Goal: Communication & Community: Participate in discussion

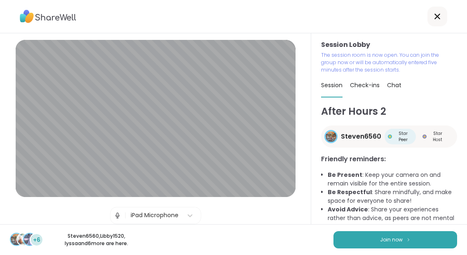
click at [406, 239] on img at bounding box center [408, 240] width 5 height 5
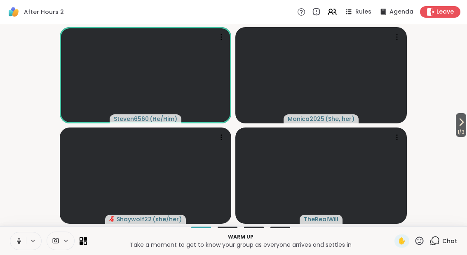
click at [465, 124] on button "1 / 3" at bounding box center [461, 125] width 10 height 24
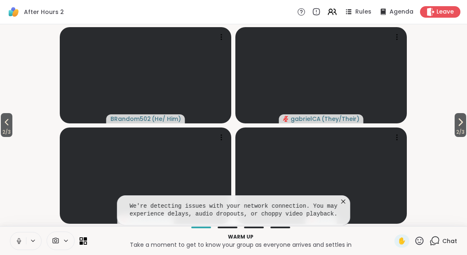
click at [20, 247] on button at bounding box center [18, 241] width 16 height 17
click at [440, 240] on icon at bounding box center [434, 241] width 10 height 10
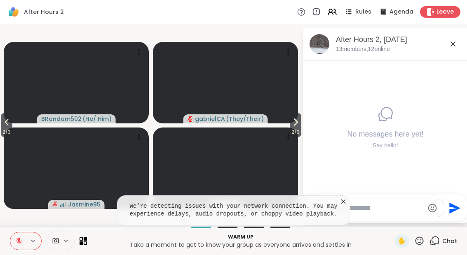
click at [394, 210] on textarea "Type your message" at bounding box center [376, 208] width 96 height 8
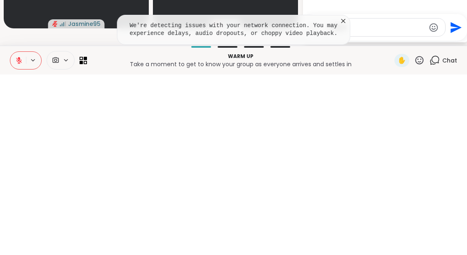
type textarea "******"
click at [341, 61] on div "No messages here yet! Say hello!" at bounding box center [385, 128] width 165 height 134
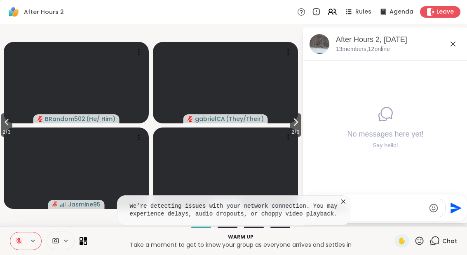
click at [400, 210] on textarea "******" at bounding box center [377, 208] width 96 height 8
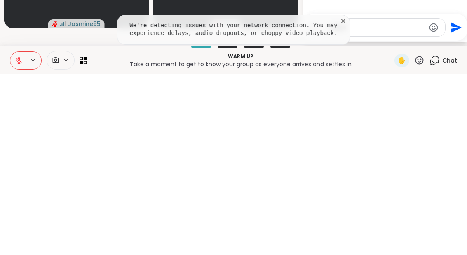
click at [451, 203] on icon "Send" at bounding box center [455, 208] width 11 height 11
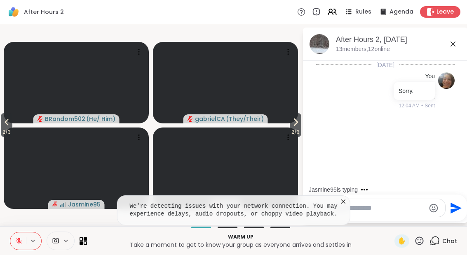
click at [346, 198] on icon at bounding box center [343, 202] width 8 height 8
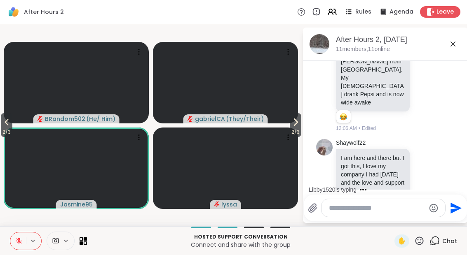
scroll to position [250, 0]
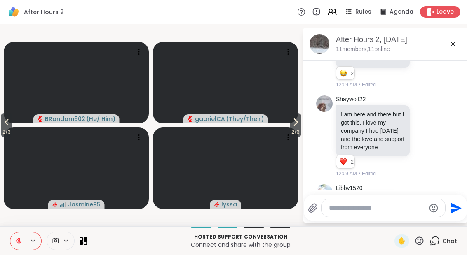
click at [23, 246] on button at bounding box center [18, 241] width 16 height 17
click at [1, 131] on span "2 / 3" at bounding box center [7, 132] width 12 height 10
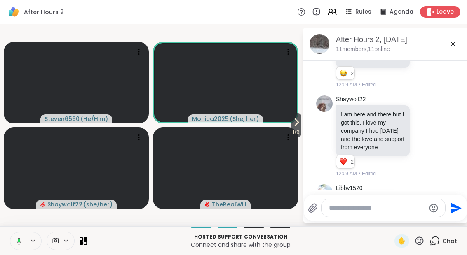
click at [18, 245] on button at bounding box center [17, 241] width 17 height 17
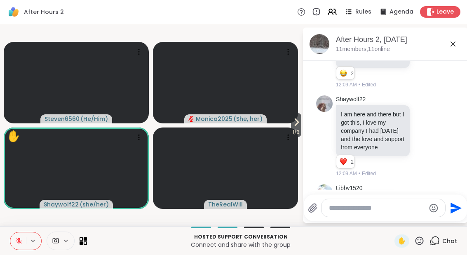
click at [357, 206] on textarea "Type your message" at bounding box center [377, 208] width 96 height 8
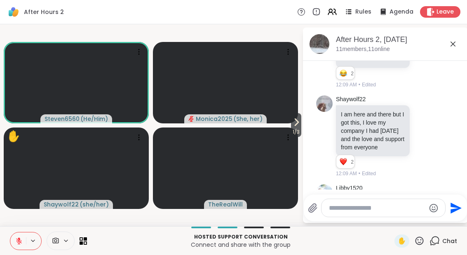
click at [433, 211] on icon "Emoji picker" at bounding box center [433, 209] width 10 height 10
click at [401, 212] on textarea "Type your message" at bounding box center [377, 208] width 96 height 8
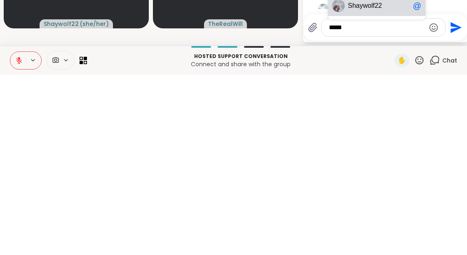
click at [378, 183] on span "wolf22" at bounding box center [372, 187] width 19 height 8
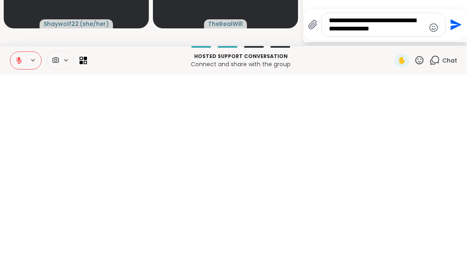
type textarea "**********"
click at [459, 199] on icon "Send" at bounding box center [454, 205] width 13 height 13
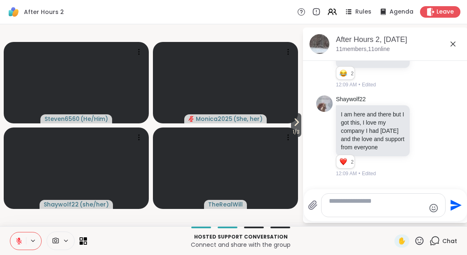
scroll to position [310, 0]
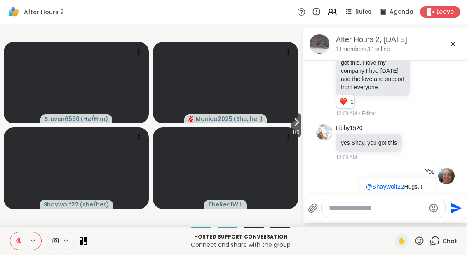
click at [396, 244] on div "✋" at bounding box center [401, 241] width 15 height 13
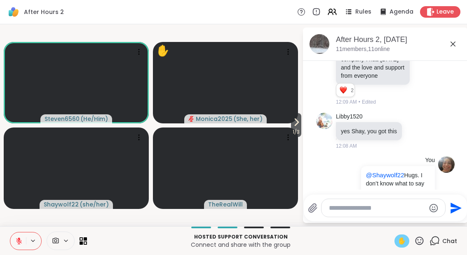
click at [20, 238] on icon at bounding box center [18, 241] width 7 height 7
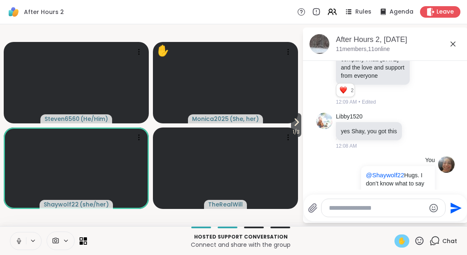
click at [15, 246] on button at bounding box center [18, 241] width 16 height 17
click at [17, 243] on icon at bounding box center [18, 241] width 7 height 7
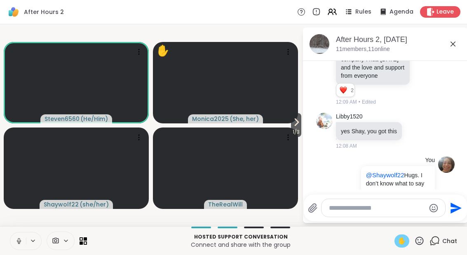
click at [17, 245] on icon at bounding box center [18, 241] width 7 height 7
click at [391, 246] on div "Hosted support conversation Connect and share with the group ✋ Chat" at bounding box center [233, 241] width 467 height 29
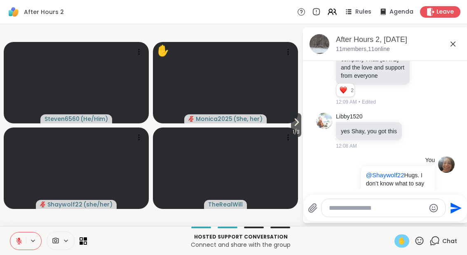
click at [399, 247] on div "✋" at bounding box center [401, 241] width 15 height 13
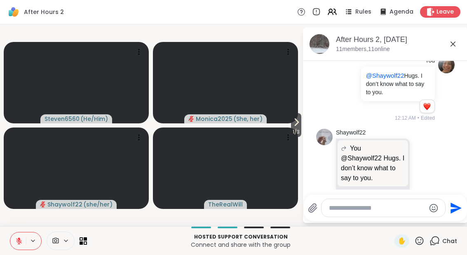
click at [436, 171] on icon at bounding box center [432, 176] width 7 height 10
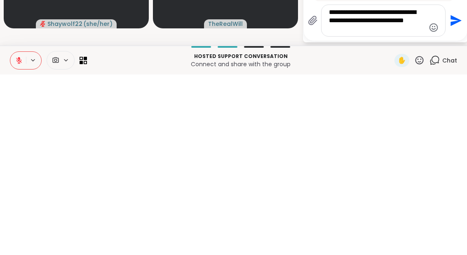
type textarea "**********"
click at [451, 195] on icon "Send" at bounding box center [454, 201] width 13 height 13
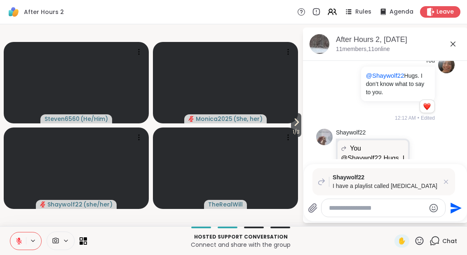
scroll to position [520, 0]
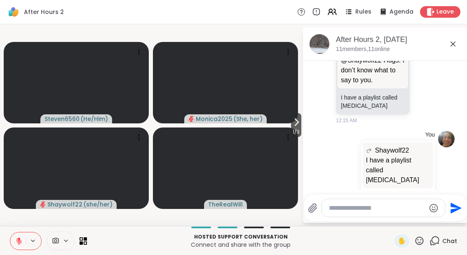
click at [295, 125] on icon at bounding box center [296, 122] width 3 height 7
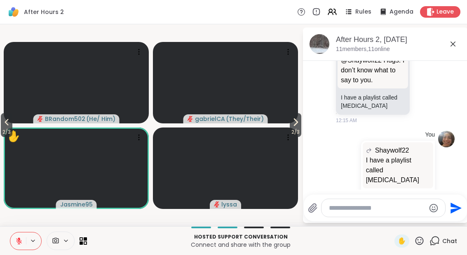
scroll to position [531, 0]
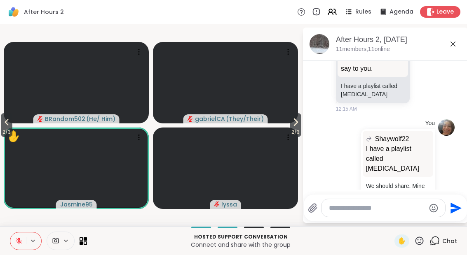
click at [297, 130] on span "2 / 3" at bounding box center [296, 132] width 12 height 10
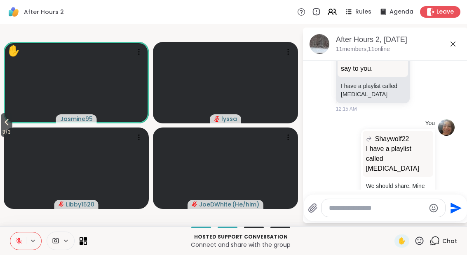
click at [3, 122] on icon at bounding box center [7, 122] width 10 height 10
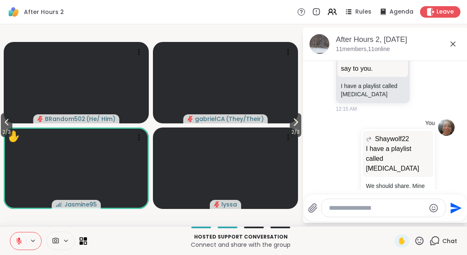
click at [6, 127] on icon at bounding box center [7, 122] width 10 height 10
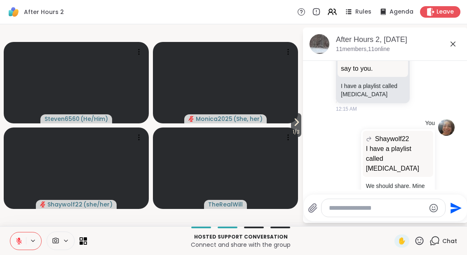
click at [349, 168] on div "You Shaywolf22 I have a playlist called [MEDICAL_DATA] I have a playlist called…" at bounding box center [384, 175] width 101 height 113
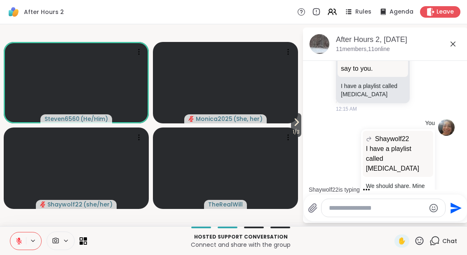
scroll to position [639, 0]
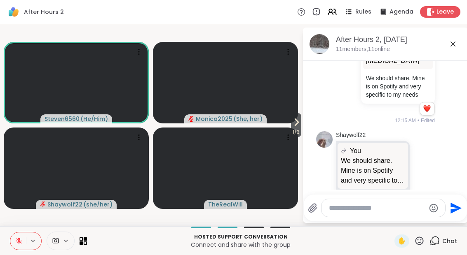
click at [361, 210] on textarea "Type your message" at bounding box center [377, 208] width 96 height 8
click at [369, 211] on textarea "Type your message" at bounding box center [377, 208] width 96 height 8
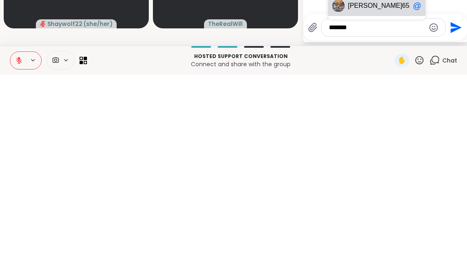
click at [378, 176] on div "[PERSON_NAME] 6560 @" at bounding box center [376, 186] width 97 height 21
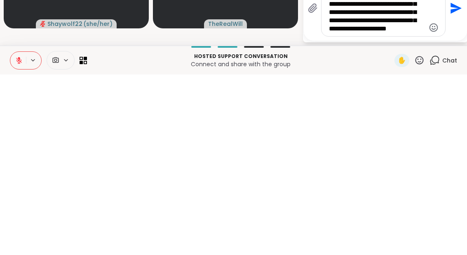
scroll to position [0, 0]
type textarea "**********"
click at [460, 178] on icon "Send" at bounding box center [454, 184] width 13 height 13
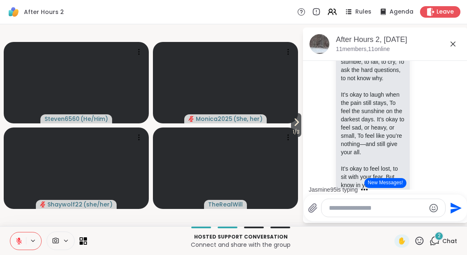
scroll to position [962, 0]
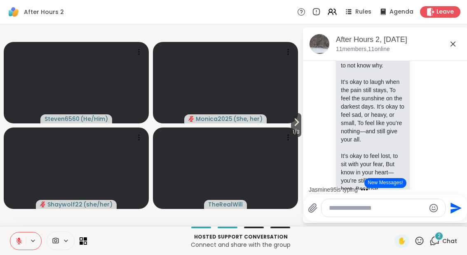
click at [428, 223] on icon at bounding box center [423, 227] width 7 height 8
click at [362, 211] on div "Select Reaction: Heart" at bounding box center [358, 214] width 7 height 7
click at [383, 185] on button "New Messages!" at bounding box center [385, 183] width 42 height 10
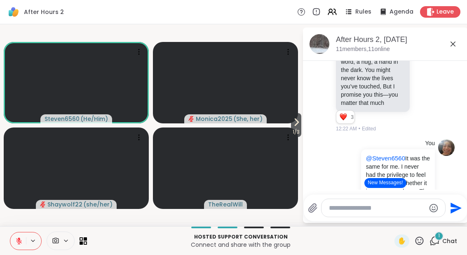
scroll to position [1308, 0]
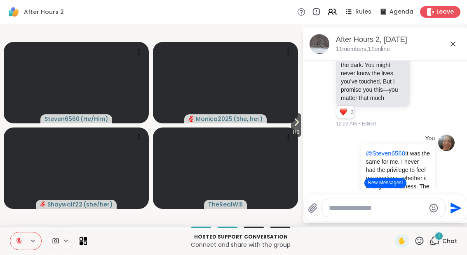
click at [328, 131] on div "You @Steven6560 It was the same for me. I never had the privilege to feel my em…" at bounding box center [385, 187] width 138 height 113
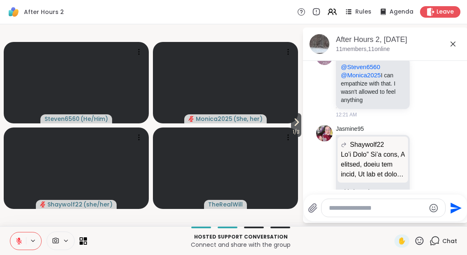
scroll to position [1690, 0]
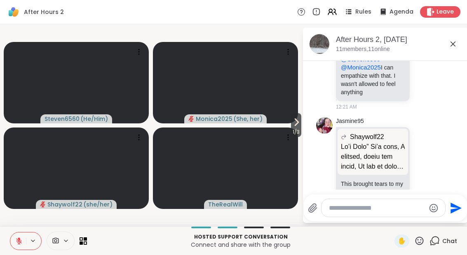
click at [437, 175] on icon at bounding box center [432, 180] width 7 height 10
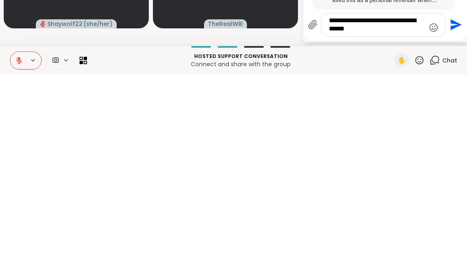
scroll to position [1972, 0]
click at [415, 197] on textarea "**********" at bounding box center [377, 205] width 96 height 16
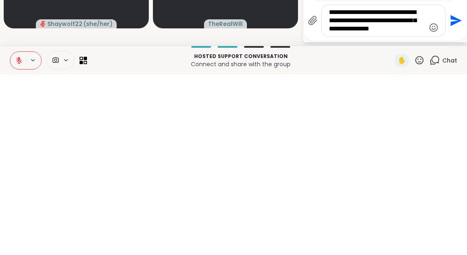
type textarea "**********"
click at [459, 196] on icon "Send" at bounding box center [455, 201] width 11 height 11
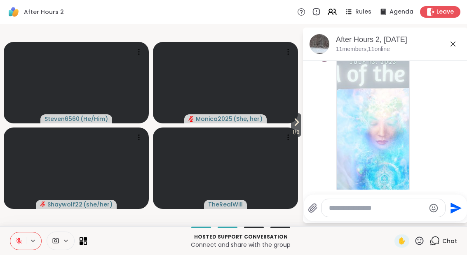
scroll to position [1893, 0]
click at [386, 124] on img at bounding box center [373, 155] width 72 height 196
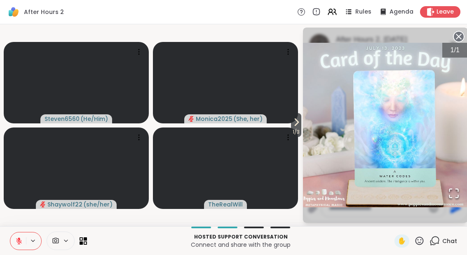
click at [463, 34] on icon at bounding box center [459, 37] width 12 height 12
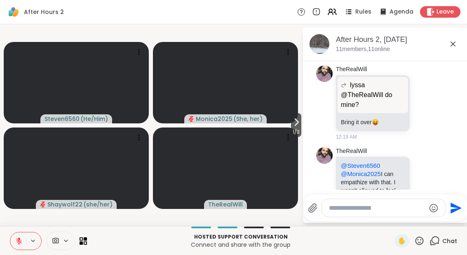
scroll to position [1582, 0]
click at [437, 178] on icon at bounding box center [432, 183] width 7 height 10
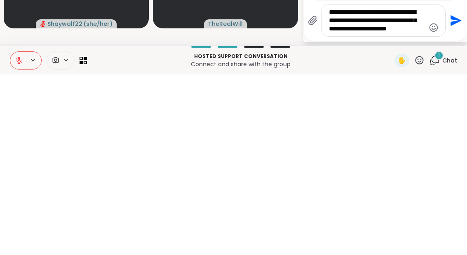
type textarea "**********"
click at [452, 196] on icon "Send" at bounding box center [455, 201] width 11 height 11
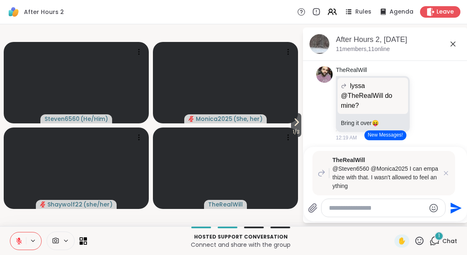
scroll to position [2263, 0]
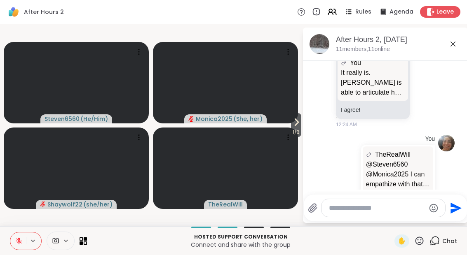
click at [453, 43] on icon at bounding box center [453, 44] width 10 height 10
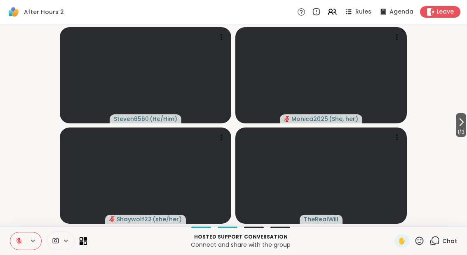
click at [456, 132] on span "1 / 3" at bounding box center [461, 132] width 10 height 10
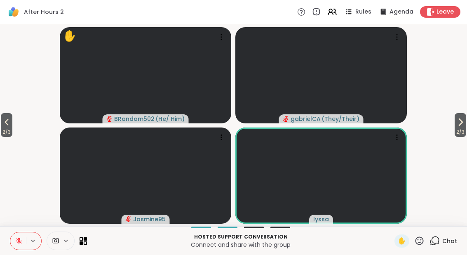
click at [460, 129] on span "2 / 3" at bounding box center [460, 132] width 12 height 10
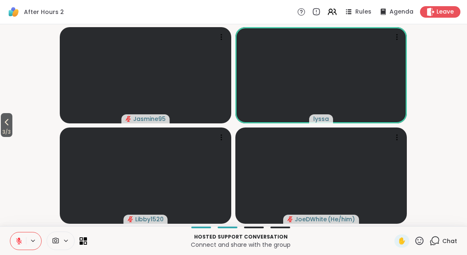
click at [2, 123] on button "3 / 3" at bounding box center [7, 125] width 12 height 24
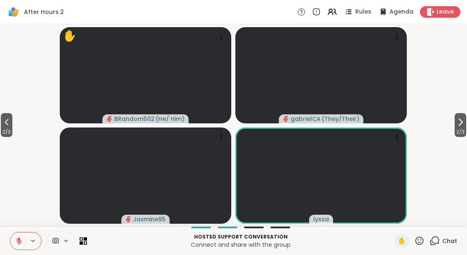
click at [2, 123] on button "2 / 3" at bounding box center [7, 125] width 12 height 24
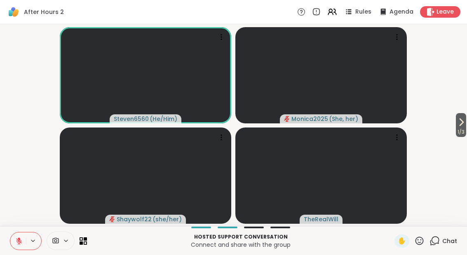
click at [438, 244] on icon at bounding box center [434, 241] width 10 height 10
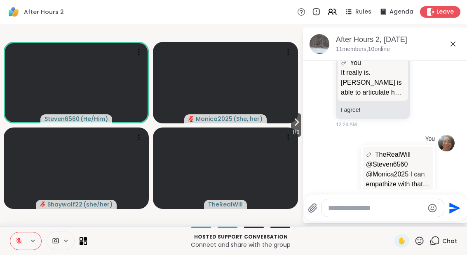
click at [370, 209] on textarea "Type your message" at bounding box center [376, 208] width 96 height 8
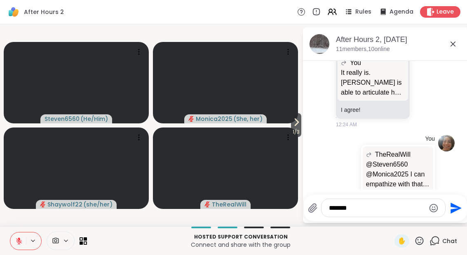
click at [373, 211] on textarea "******" at bounding box center [377, 208] width 96 height 8
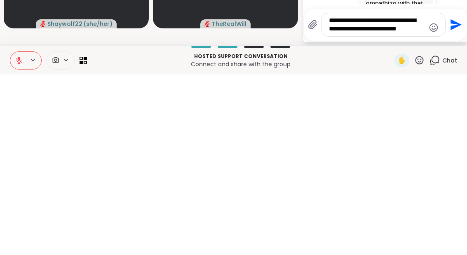
click at [381, 197] on textarea "**********" at bounding box center [377, 205] width 96 height 16
click at [375, 197] on textarea "**********" at bounding box center [377, 205] width 96 height 16
click at [364, 197] on textarea "**********" at bounding box center [377, 205] width 96 height 16
click at [375, 197] on textarea "**********" at bounding box center [377, 205] width 96 height 16
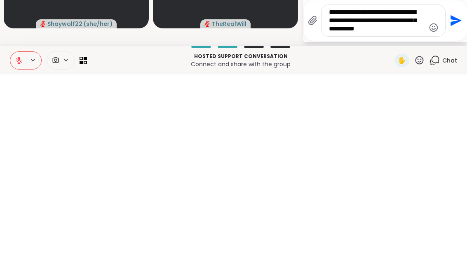
click at [393, 189] on textarea "**********" at bounding box center [377, 201] width 96 height 25
type textarea "**********"
click at [448, 191] on icon "Send" at bounding box center [454, 197] width 13 height 13
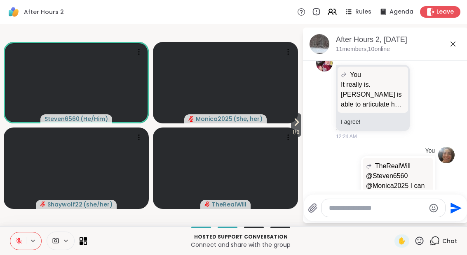
click at [291, 132] on span "1 / 3" at bounding box center [296, 132] width 10 height 10
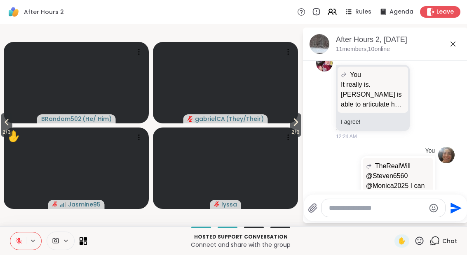
click at [293, 129] on span "2 / 3" at bounding box center [296, 132] width 12 height 10
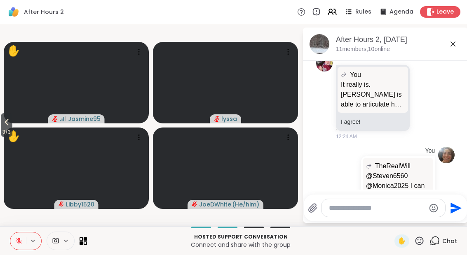
click at [6, 126] on icon at bounding box center [7, 122] width 10 height 10
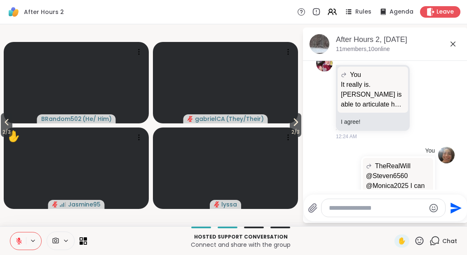
click at [10, 127] on icon at bounding box center [7, 122] width 10 height 10
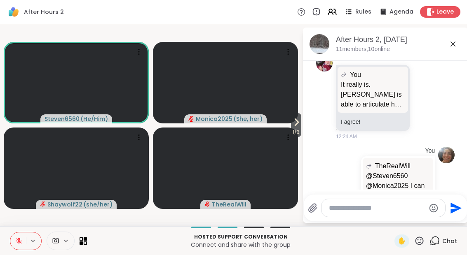
scroll to position [2351, 0]
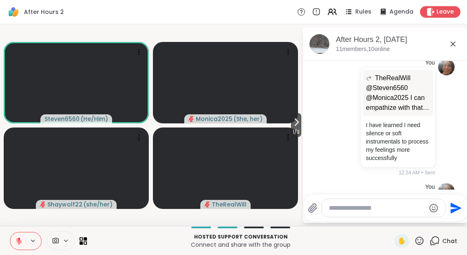
click at [291, 131] on span "1 / 3" at bounding box center [296, 132] width 10 height 10
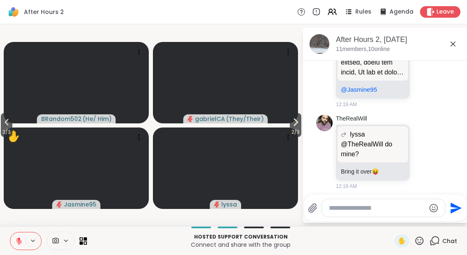
scroll to position [1553, 0]
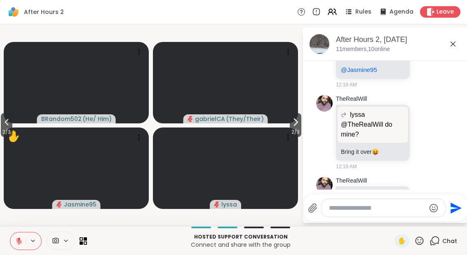
click at [419, 207] on div at bounding box center [414, 212] width 7 height 10
click at [459, 174] on li "TheRealWill @Steven6560 @Monica2025 I can empathize with that. I wasn't allowed…" at bounding box center [386, 212] width 150 height 77
click at [425, 212] on icon at bounding box center [424, 212] width 2 height 1
click at [358, 195] on div "Select Reaction: Heart" at bounding box center [358, 198] width 7 height 7
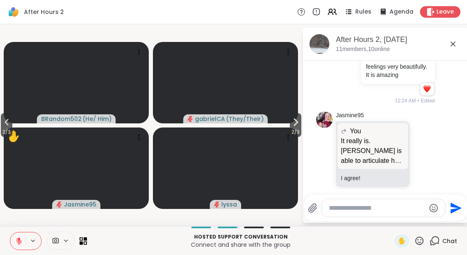
scroll to position [2241, 0]
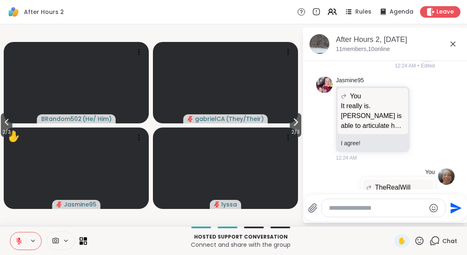
click at [452, 42] on icon at bounding box center [453, 44] width 10 height 10
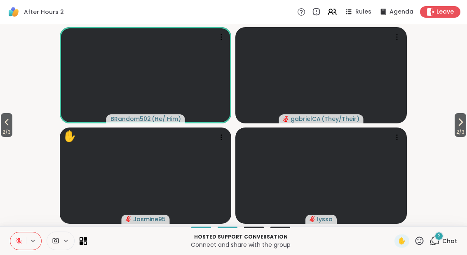
click at [435, 237] on div "2" at bounding box center [438, 236] width 9 height 9
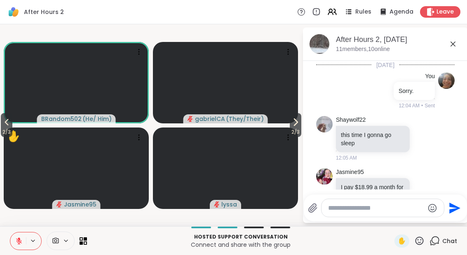
scroll to position [2542, 0]
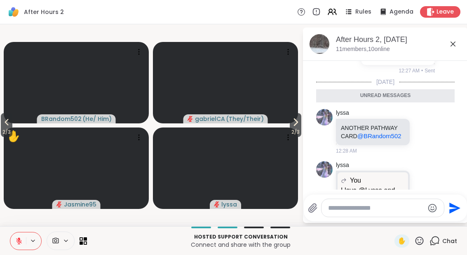
click at [428, 203] on div at bounding box center [423, 208] width 7 height 10
click at [361, 191] on div "Select Reaction: Heart" at bounding box center [358, 194] width 7 height 7
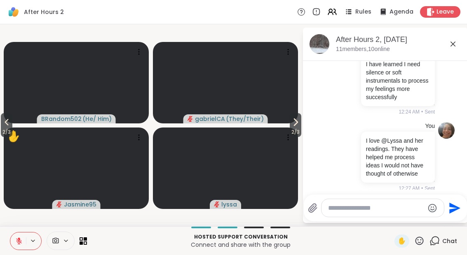
scroll to position [2411, 0]
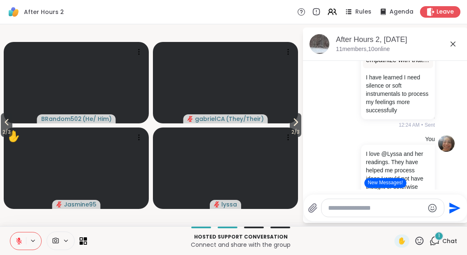
click at [388, 180] on button "New Messages!" at bounding box center [385, 183] width 42 height 10
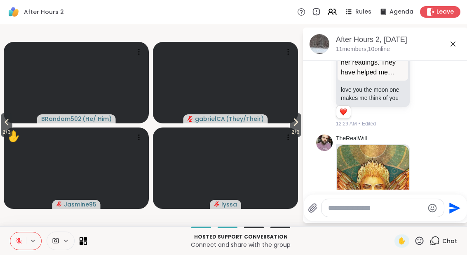
scroll to position [2658, 0]
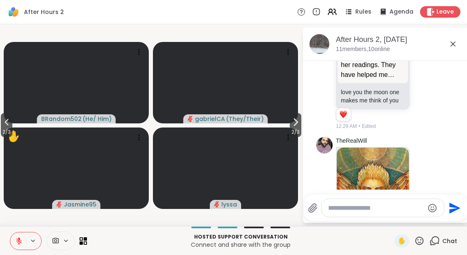
click at [385, 151] on img at bounding box center [373, 246] width 72 height 196
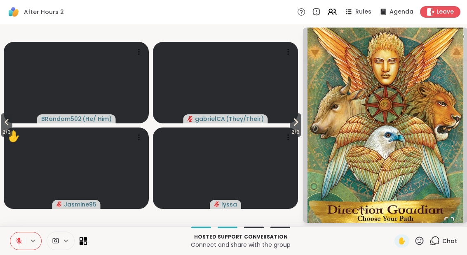
click at [440, 239] on icon at bounding box center [434, 241] width 10 height 10
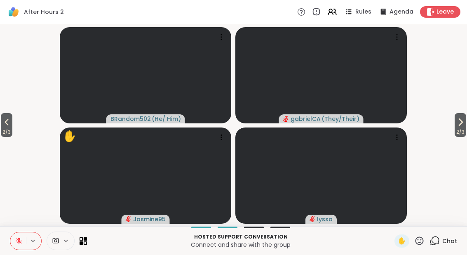
click at [460, 128] on span "2 / 3" at bounding box center [460, 132] width 12 height 10
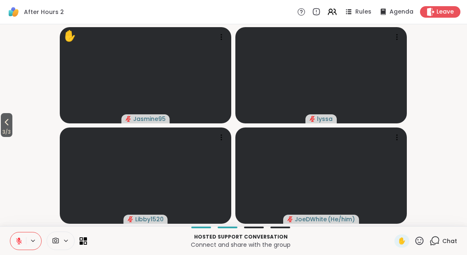
click at [2, 132] on span "3 / 3" at bounding box center [7, 132] width 12 height 10
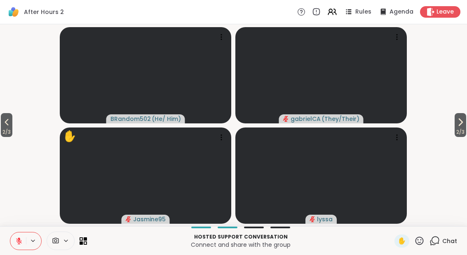
click at [1, 135] on span "2 / 3" at bounding box center [7, 132] width 12 height 10
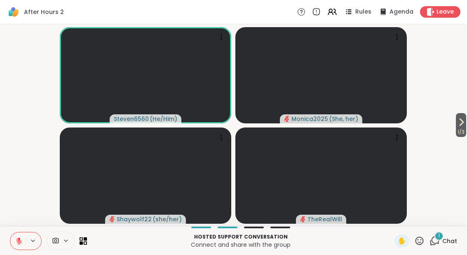
click at [438, 244] on icon at bounding box center [435, 240] width 8 height 7
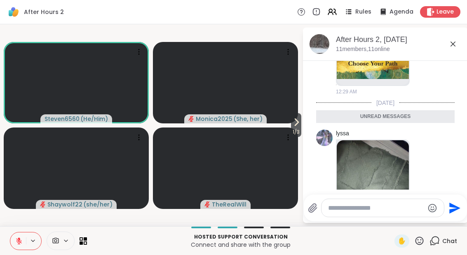
scroll to position [2899, 0]
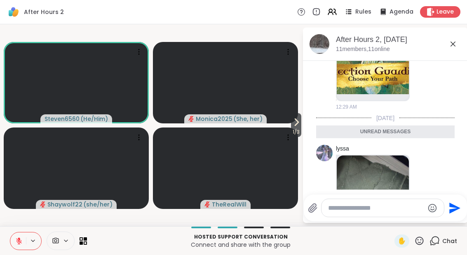
click at [388, 156] on img at bounding box center [373, 254] width 72 height 196
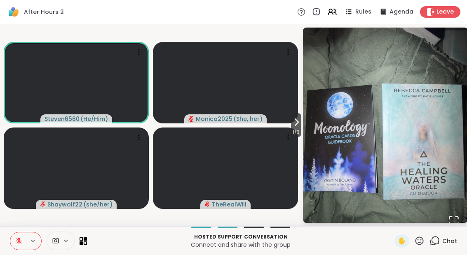
click at [450, 212] on button "Open Fullscreen" at bounding box center [454, 221] width 28 height 28
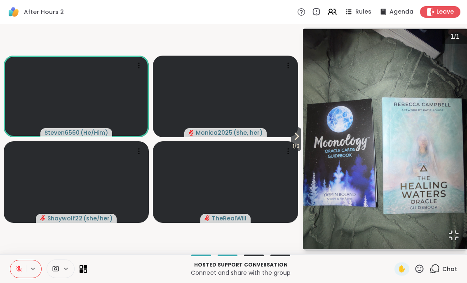
click at [450, 241] on icon "Open Fullscreen" at bounding box center [454, 235] width 12 height 12
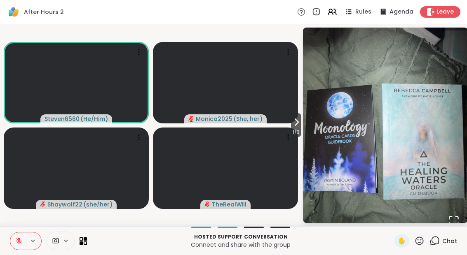
click at [451, 239] on span "Chat" at bounding box center [449, 241] width 15 height 8
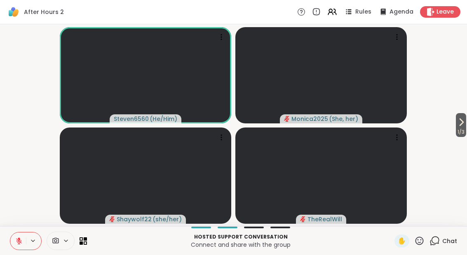
click at [441, 245] on div "Chat" at bounding box center [443, 241] width 28 height 13
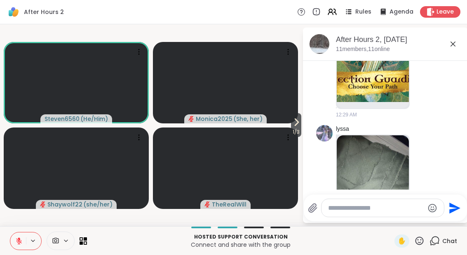
scroll to position [2923, 0]
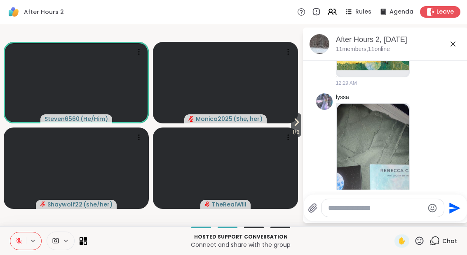
click at [452, 47] on icon at bounding box center [453, 44] width 10 height 10
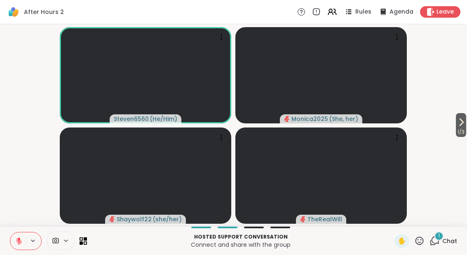
click at [443, 236] on div "1" at bounding box center [438, 236] width 9 height 9
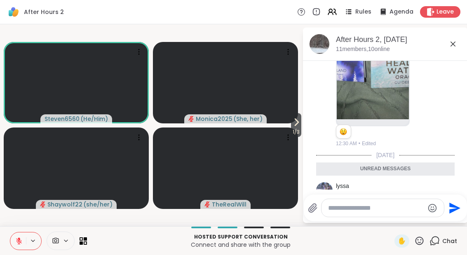
scroll to position [3102, 0]
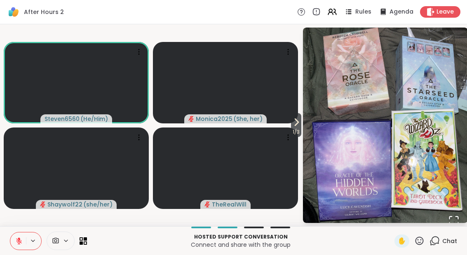
click at [459, 217] on icon "Open Fullscreen" at bounding box center [454, 221] width 12 height 12
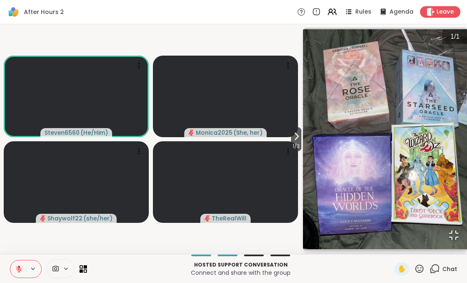
click at [447, 249] on button "Open Fullscreen" at bounding box center [454, 235] width 28 height 28
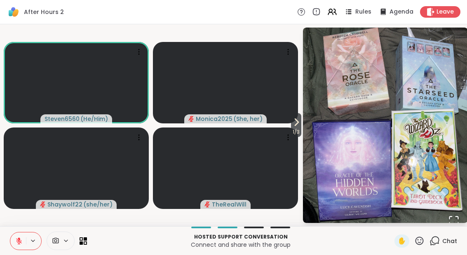
click at [435, 246] on div "Chat" at bounding box center [443, 241] width 28 height 13
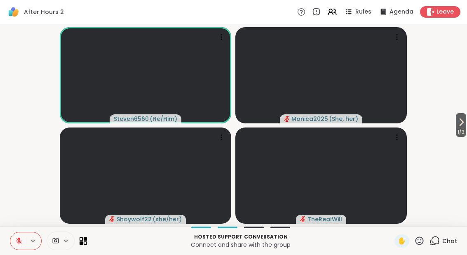
click at [441, 246] on div "Chat" at bounding box center [443, 241] width 28 height 13
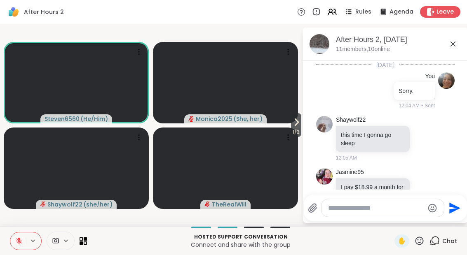
scroll to position [3237, 0]
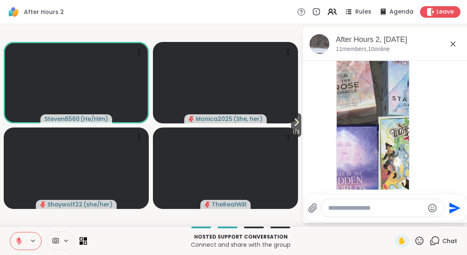
click at [445, 157] on div "lyssa 1 1 12:30 AM • Edited" at bounding box center [385, 138] width 138 height 241
click at [419, 133] on div at bounding box center [414, 138] width 7 height 10
click at [435, 119] on div "lyssa 1 1 12:30 AM • Edited" at bounding box center [386, 138] width 101 height 235
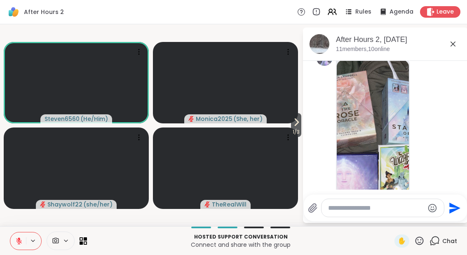
scroll to position [3189, 0]
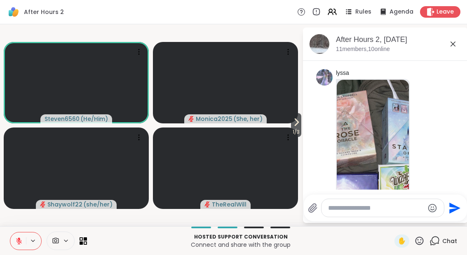
click at [426, 182] on icon at bounding box center [423, 186] width 7 height 8
click at [428, 169] on div "Select Reaction: Heart" at bounding box center [423, 172] width 7 height 7
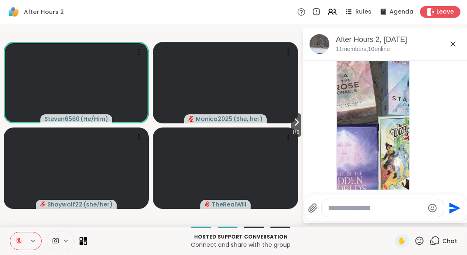
click at [291, 125] on icon at bounding box center [296, 122] width 10 height 10
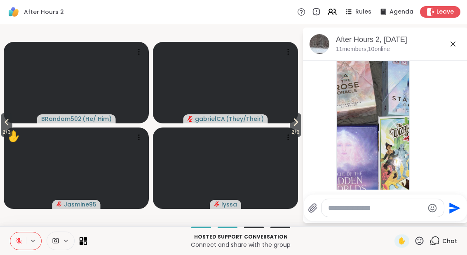
click at [299, 124] on icon at bounding box center [295, 122] width 10 height 10
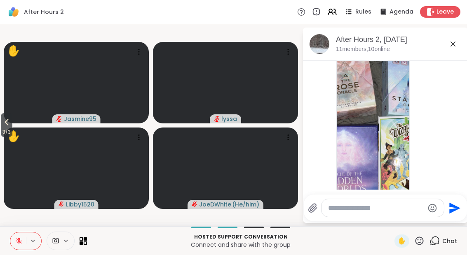
click at [5, 119] on icon at bounding box center [7, 122] width 10 height 10
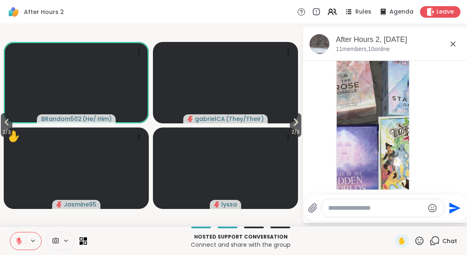
click at [5, 126] on icon at bounding box center [7, 122] width 10 height 10
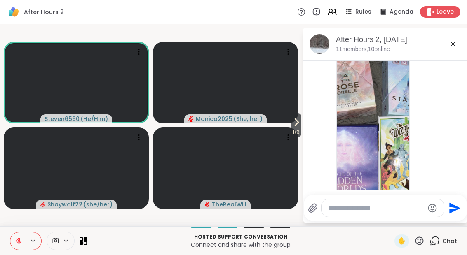
click at [283, 122] on video at bounding box center [225, 83] width 145 height 82
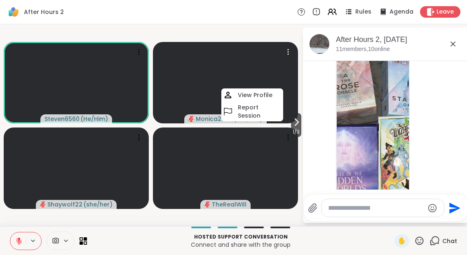
click at [291, 129] on span "1 / 3" at bounding box center [296, 132] width 10 height 10
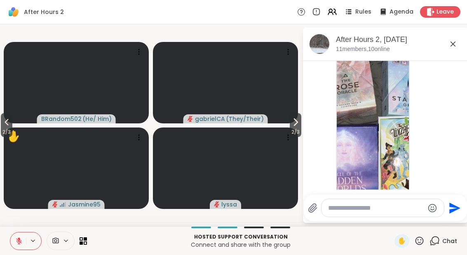
click at [300, 122] on button "2 / 3" at bounding box center [296, 125] width 12 height 24
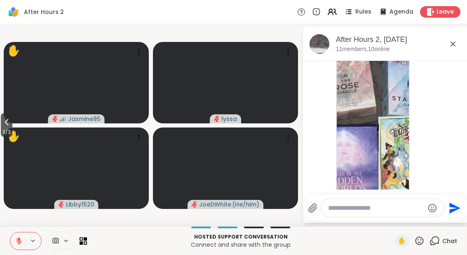
click at [2, 122] on button "3 / 3" at bounding box center [7, 125] width 12 height 24
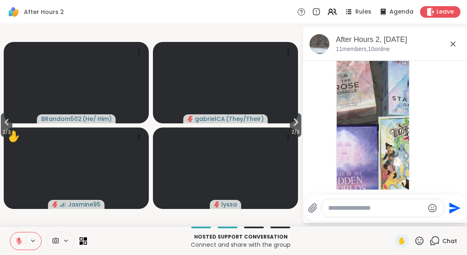
click at [1, 121] on button "2 / 3" at bounding box center [7, 125] width 12 height 24
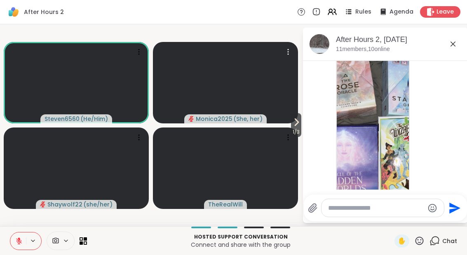
click at [288, 123] on video at bounding box center [225, 83] width 145 height 82
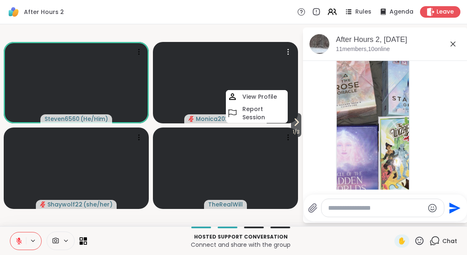
click at [292, 124] on icon at bounding box center [296, 122] width 10 height 10
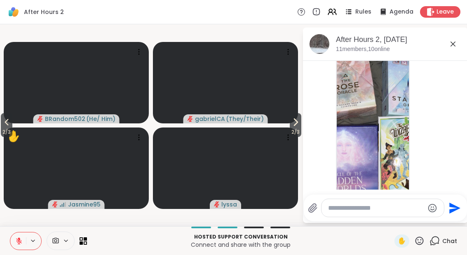
click at [294, 127] on icon at bounding box center [295, 122] width 10 height 10
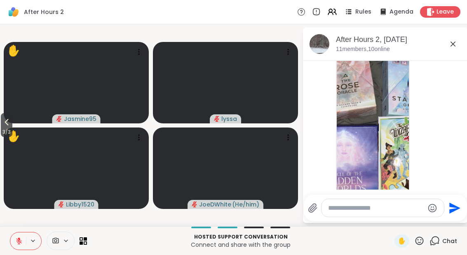
click at [6, 132] on span "3 / 3" at bounding box center [7, 132] width 12 height 10
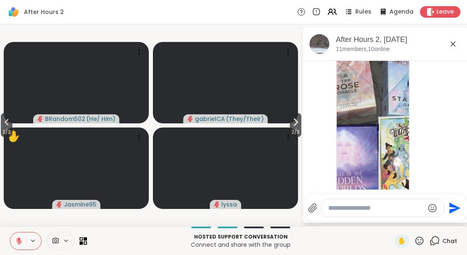
click at [4, 127] on icon at bounding box center [7, 122] width 10 height 10
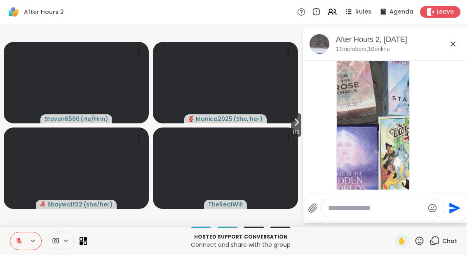
click at [294, 131] on span "1 / 3" at bounding box center [296, 132] width 10 height 10
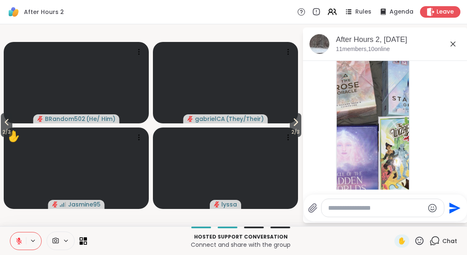
click at [291, 123] on icon at bounding box center [295, 122] width 10 height 10
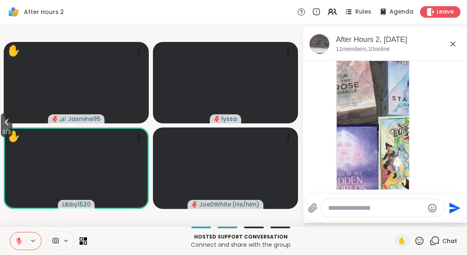
click at [3, 126] on icon at bounding box center [7, 122] width 10 height 10
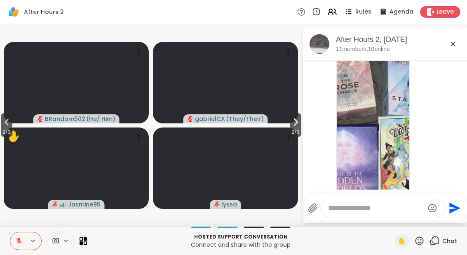
click at [10, 126] on icon at bounding box center [7, 122] width 10 height 10
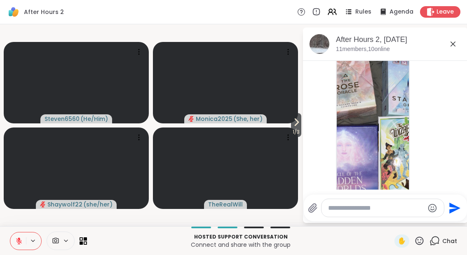
click at [299, 132] on span "1 / 3" at bounding box center [296, 132] width 10 height 10
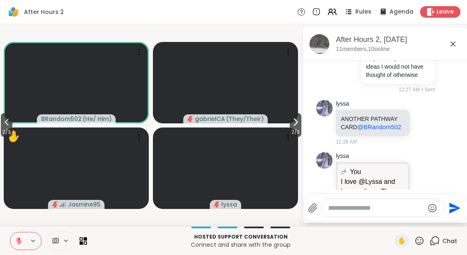
scroll to position [2521, 0]
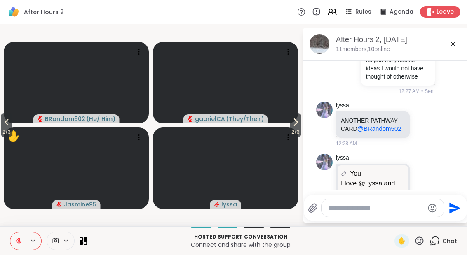
click at [435, 204] on icon at bounding box center [434, 207] width 6 height 6
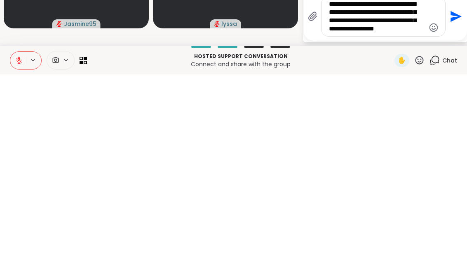
type textarea "**********"
click at [459, 192] on icon "Send" at bounding box center [455, 197] width 11 height 11
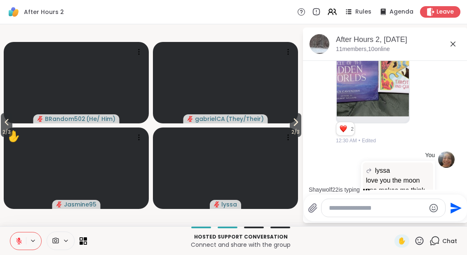
scroll to position [3463, 0]
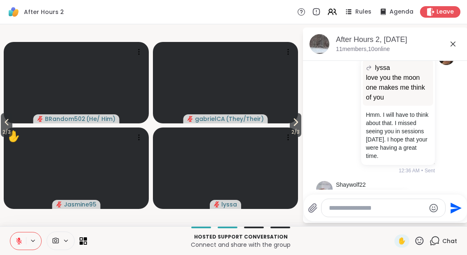
click at [1, 128] on span "2 / 3" at bounding box center [7, 132] width 12 height 10
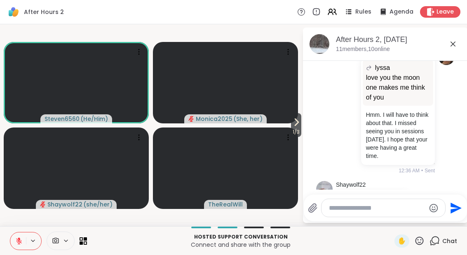
click at [294, 122] on icon at bounding box center [296, 122] width 10 height 10
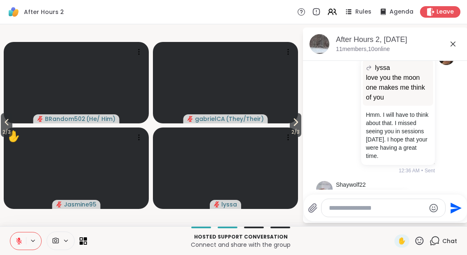
click at [295, 129] on span "2 / 3" at bounding box center [296, 132] width 12 height 10
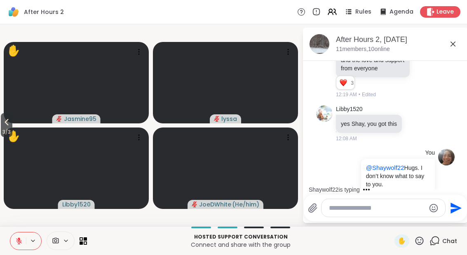
scroll to position [329, 0]
click at [452, 40] on icon at bounding box center [453, 44] width 10 height 10
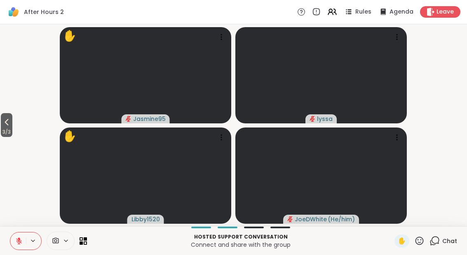
click at [441, 238] on div "Chat" at bounding box center [443, 241] width 28 height 13
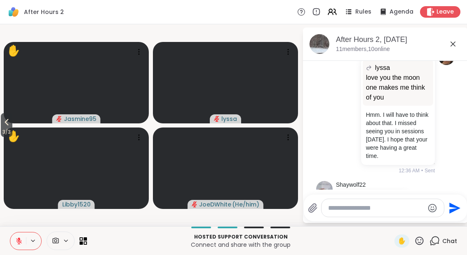
scroll to position [3531, 0]
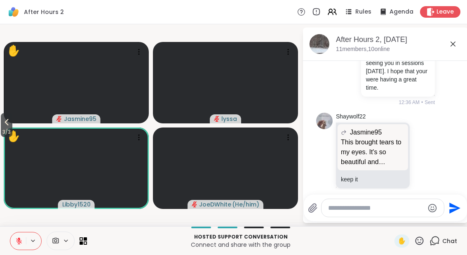
click at [425, 240] on icon at bounding box center [424, 240] width 2 height 1
click at [364, 218] on button "Select Reaction: Heart" at bounding box center [358, 226] width 16 height 16
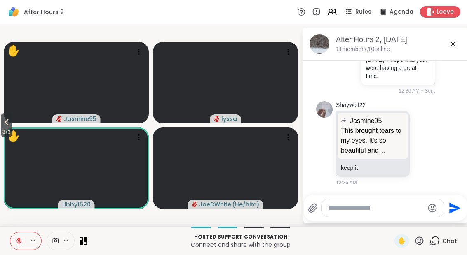
click at [374, 211] on textarea "Type your message" at bounding box center [376, 208] width 96 height 8
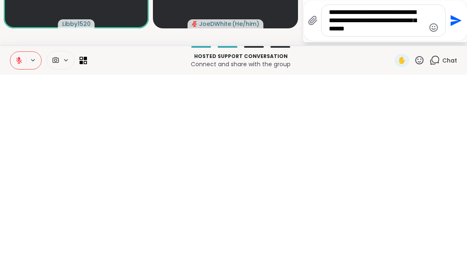
scroll to position [3819, 0]
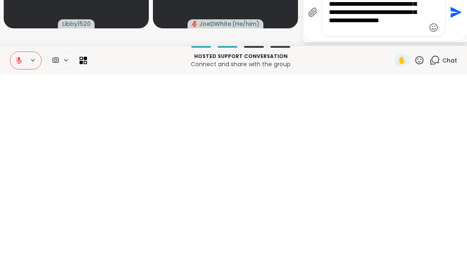
type textarea "**********"
click at [462, 184] on button "Send" at bounding box center [454, 193] width 19 height 19
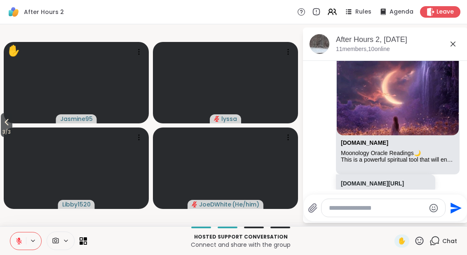
scroll to position [3986, 0]
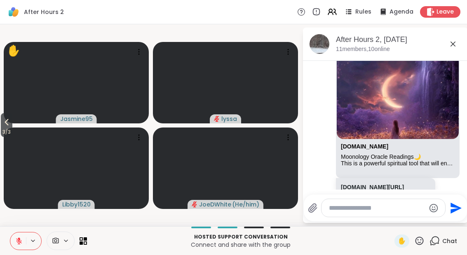
click at [386, 226] on div at bounding box center [387, 231] width 7 height 10
click at [398, 228] on icon at bounding box center [396, 231] width 6 height 6
click at [393, 214] on div "Select Reaction: Heart" at bounding box center [396, 217] width 7 height 7
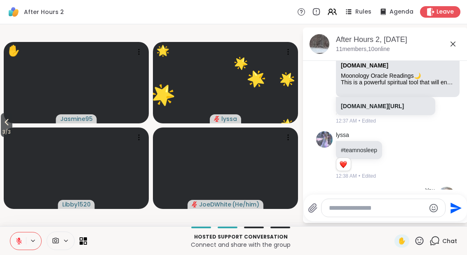
scroll to position [4071, 0]
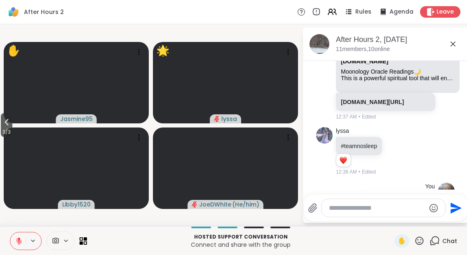
click at [414, 198] on p "Sleep is typically the best medicine. I’m not sure how to be there for you, but…" at bounding box center [398, 222] width 64 height 49
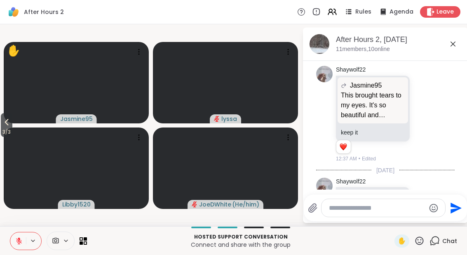
scroll to position [3574, 0]
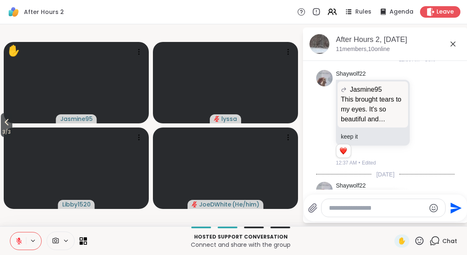
click at [456, 43] on icon at bounding box center [453, 44] width 10 height 10
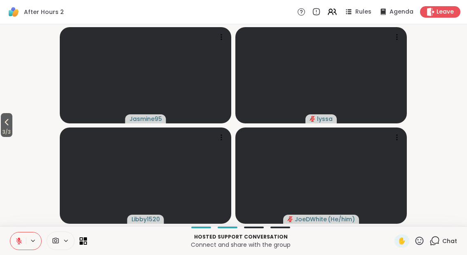
click at [439, 246] on icon at bounding box center [434, 241] width 10 height 10
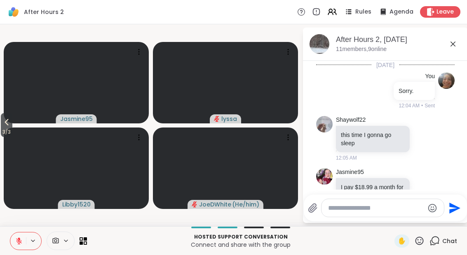
scroll to position [4074, 0]
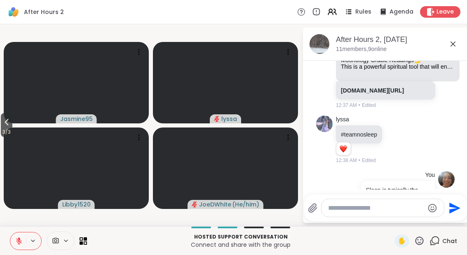
click at [1, 122] on button "3 / 3" at bounding box center [7, 125] width 12 height 24
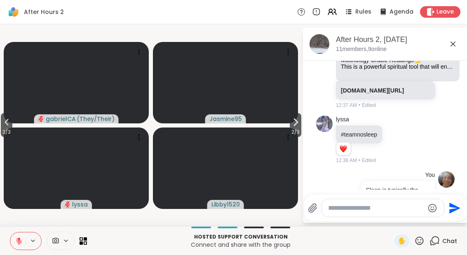
click at [1, 126] on button "2 / 3" at bounding box center [7, 125] width 12 height 24
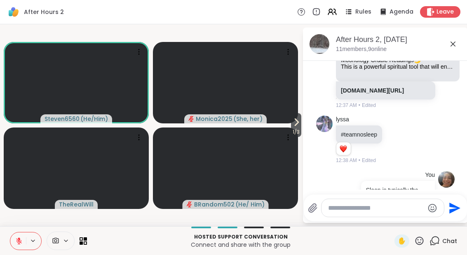
click at [295, 124] on icon at bounding box center [296, 122] width 10 height 10
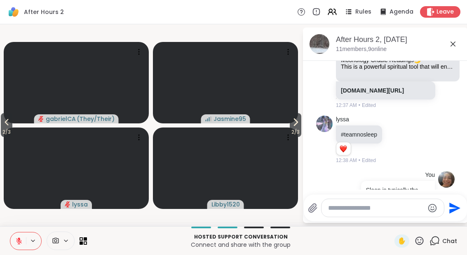
click at [299, 126] on icon at bounding box center [295, 122] width 10 height 10
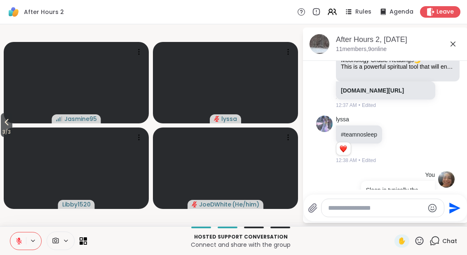
click at [1, 122] on button "3 / 3" at bounding box center [7, 125] width 12 height 24
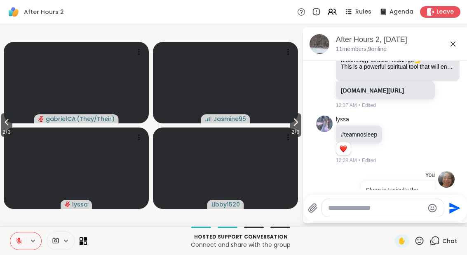
click at [3, 126] on icon at bounding box center [7, 122] width 10 height 10
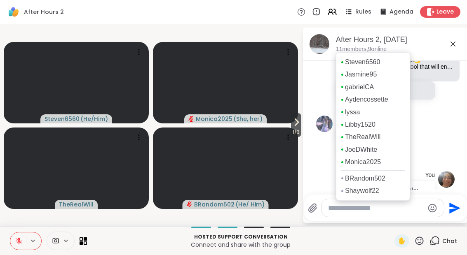
click at [295, 126] on icon at bounding box center [296, 122] width 3 height 7
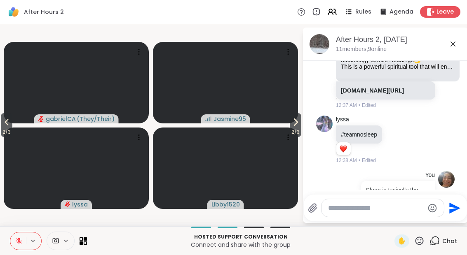
click at [2, 129] on span "2 / 3" at bounding box center [7, 132] width 12 height 10
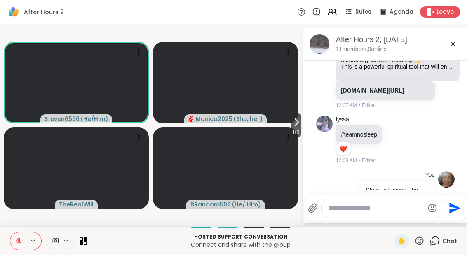
click at [368, 211] on textarea "Type your message" at bounding box center [376, 208] width 96 height 8
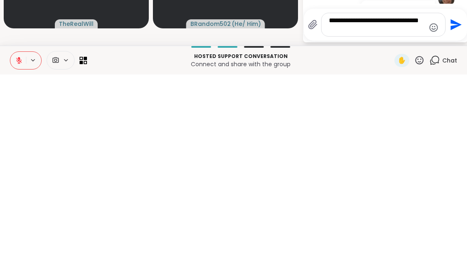
click at [396, 197] on textarea "**********" at bounding box center [377, 205] width 96 height 16
click at [398, 197] on textarea "**********" at bounding box center [377, 205] width 96 height 16
click at [383, 197] on textarea "**********" at bounding box center [377, 205] width 96 height 16
click at [399, 197] on textarea "**********" at bounding box center [377, 205] width 96 height 16
click at [396, 197] on textarea "**********" at bounding box center [377, 205] width 96 height 16
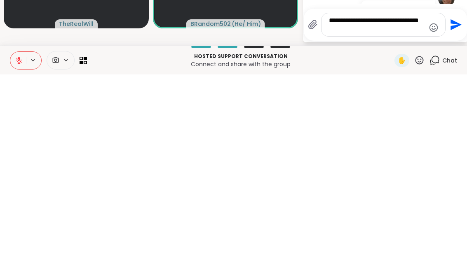
click at [400, 197] on textarea "**********" at bounding box center [377, 205] width 96 height 16
click at [370, 197] on textarea "**********" at bounding box center [377, 205] width 96 height 16
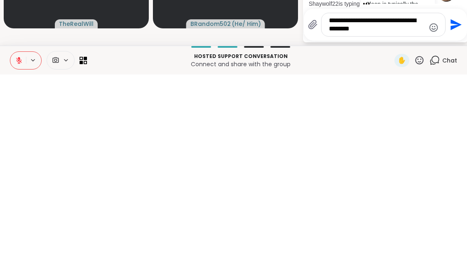
click at [386, 197] on textarea "**********" at bounding box center [377, 205] width 96 height 16
click at [383, 197] on textarea "**********" at bounding box center [377, 205] width 96 height 16
click at [395, 197] on textarea "**********" at bounding box center [377, 205] width 96 height 16
click at [400, 197] on textarea "**********" at bounding box center [377, 205] width 96 height 16
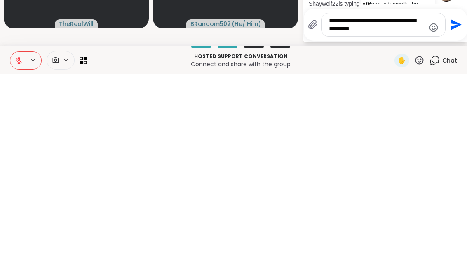
click at [384, 197] on textarea "**********" at bounding box center [377, 205] width 96 height 16
click at [374, 197] on textarea "**********" at bounding box center [377, 205] width 96 height 16
click at [372, 197] on textarea "**********" at bounding box center [377, 205] width 96 height 16
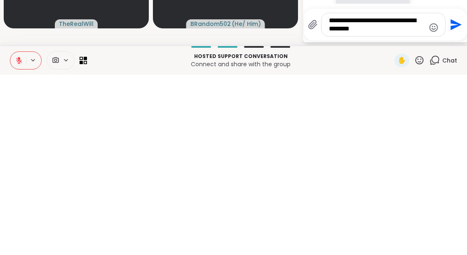
click at [374, 197] on textarea "**********" at bounding box center [377, 205] width 96 height 16
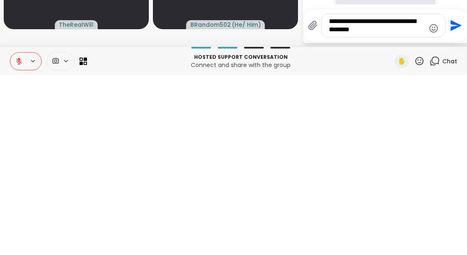
click at [400, 197] on textarea "**********" at bounding box center [377, 205] width 96 height 16
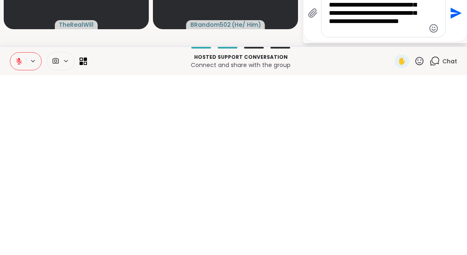
type textarea "**********"
click at [450, 187] on icon "Send" at bounding box center [454, 193] width 13 height 13
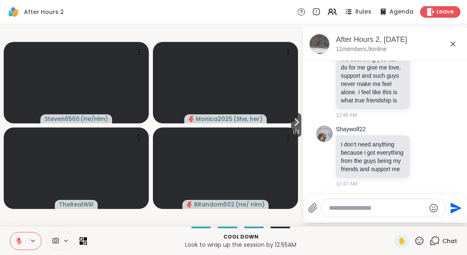
scroll to position [4823, 0]
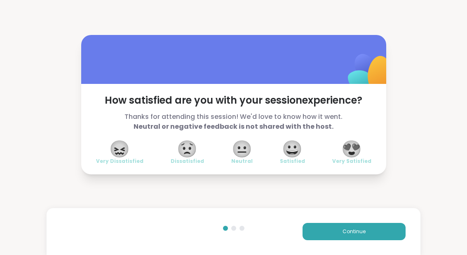
click at [300, 152] on span "😀" at bounding box center [292, 149] width 21 height 15
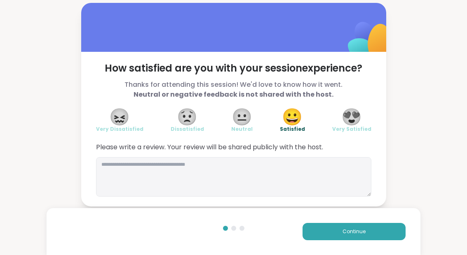
click at [365, 226] on button "Continue" at bounding box center [353, 231] width 103 height 17
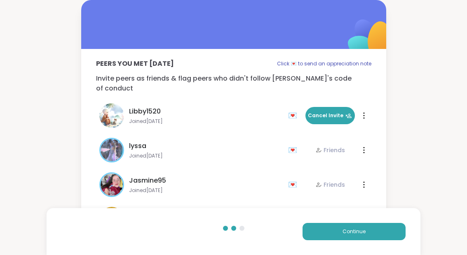
click at [371, 235] on button "Continue" at bounding box center [353, 231] width 103 height 17
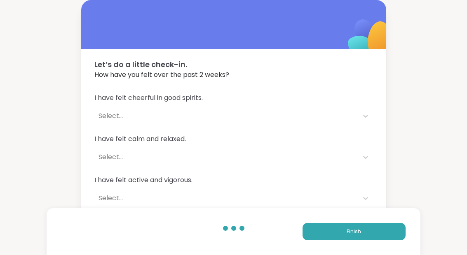
click at [385, 235] on button "Finish" at bounding box center [353, 231] width 103 height 17
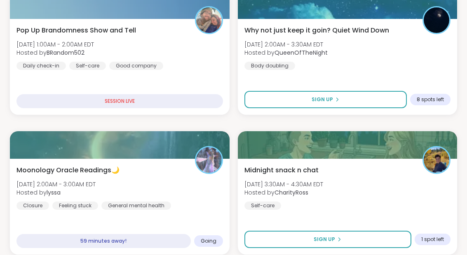
scroll to position [319, 0]
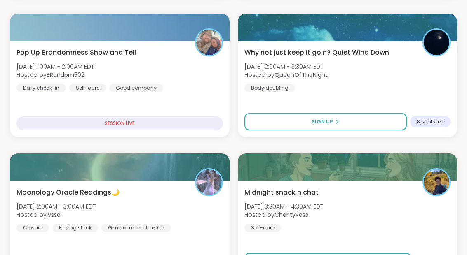
click at [201, 81] on div "Pop Up Brandomness Show and Tell [DATE] 1:00AM - 2:00AM EDT Hosted by BRandom50…" at bounding box center [119, 70] width 206 height 44
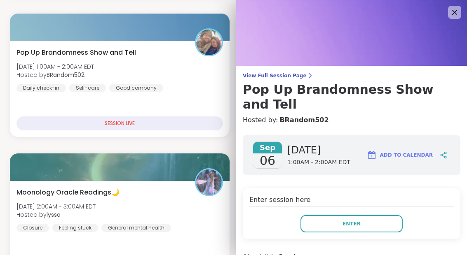
click at [365, 215] on button "Enter" at bounding box center [351, 223] width 102 height 17
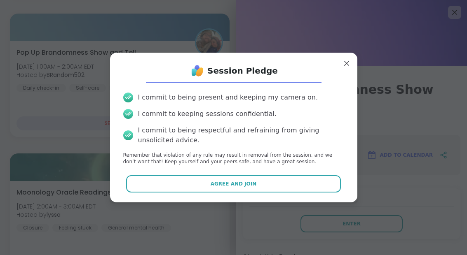
click at [268, 185] on button "Agree and Join" at bounding box center [233, 184] width 215 height 17
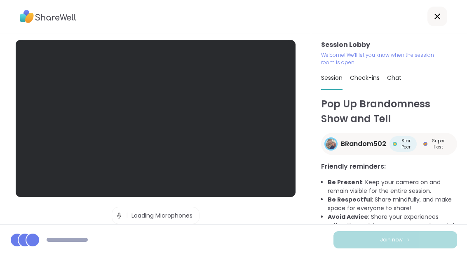
scroll to position [33, 0]
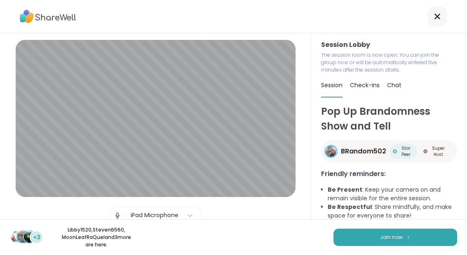
click at [406, 232] on button "Join now" at bounding box center [395, 237] width 124 height 17
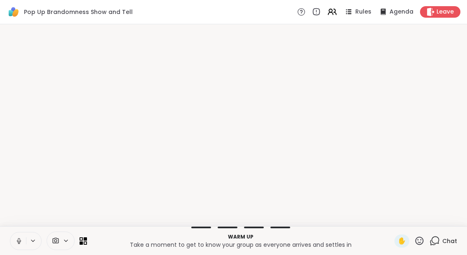
scroll to position [0, 0]
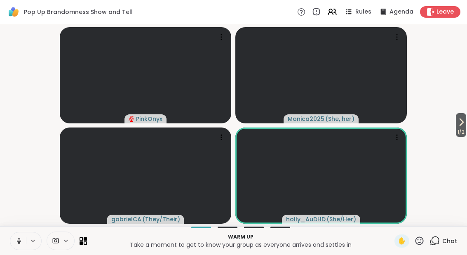
click at [465, 122] on button "1 / 2" at bounding box center [461, 125] width 10 height 24
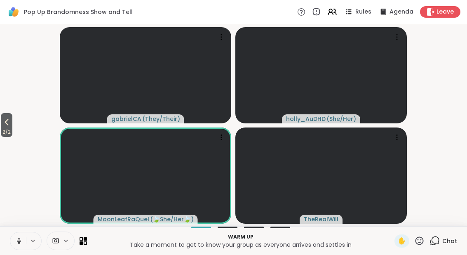
click at [2, 123] on button "2 / 2" at bounding box center [7, 125] width 12 height 24
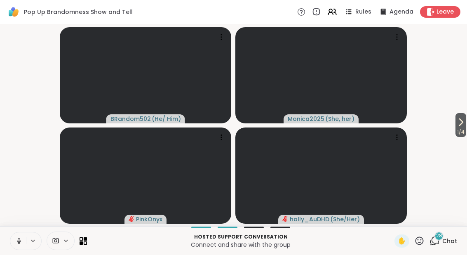
click at [440, 138] on video-player-container "1 / 4 BRandom502 ( He/ Him ) Monica2025 ( She, her ) PinkOnyx holly_AuDHD ( She…" at bounding box center [233, 126] width 457 height 196
click at [459, 122] on icon at bounding box center [461, 122] width 10 height 10
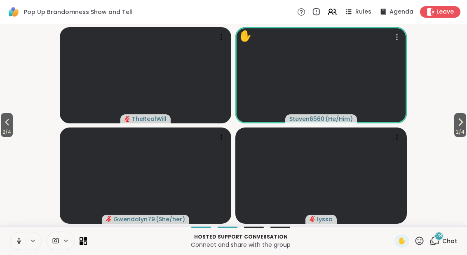
click at [337, 71] on video at bounding box center [320, 75] width 171 height 96
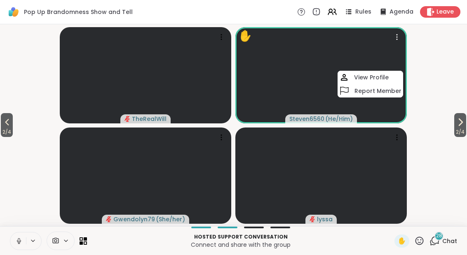
click at [399, 34] on icon at bounding box center [397, 37] width 8 height 8
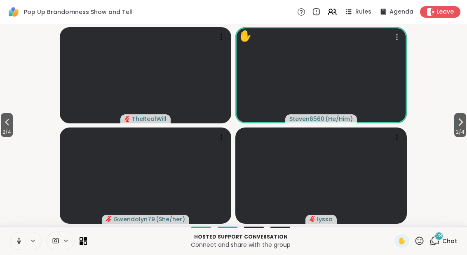
click at [397, 43] on video at bounding box center [320, 75] width 171 height 96
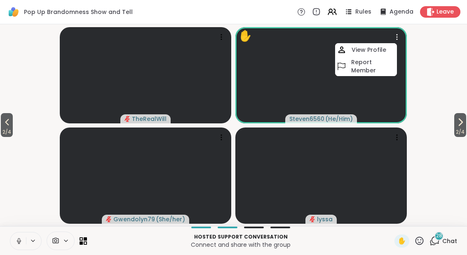
click at [375, 48] on h4 "View Profile" at bounding box center [368, 50] width 35 height 8
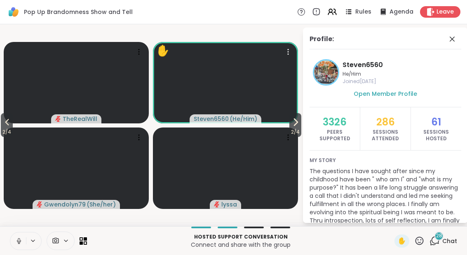
click at [447, 40] on icon at bounding box center [452, 39] width 10 height 10
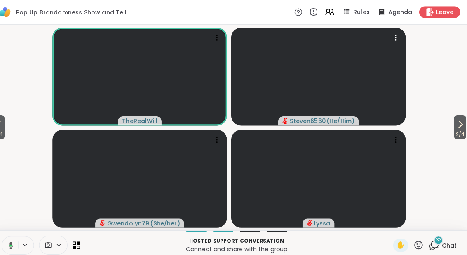
click at [241, 248] on p "Connect and share with the group" at bounding box center [240, 245] width 297 height 8
click at [15, 241] on icon at bounding box center [18, 241] width 7 height 7
click at [5, 125] on icon at bounding box center [7, 122] width 4 height 7
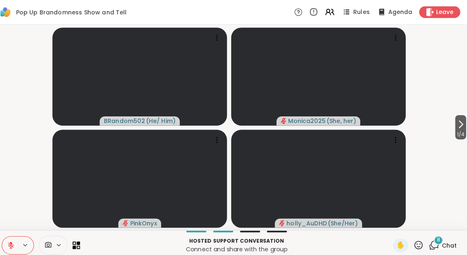
click at [13, 247] on button at bounding box center [18, 241] width 16 height 17
click at [10, 244] on button at bounding box center [18, 241] width 16 height 17
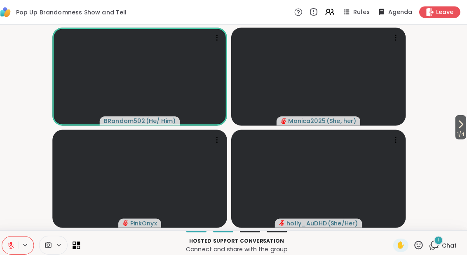
click at [456, 122] on icon at bounding box center [461, 122] width 10 height 10
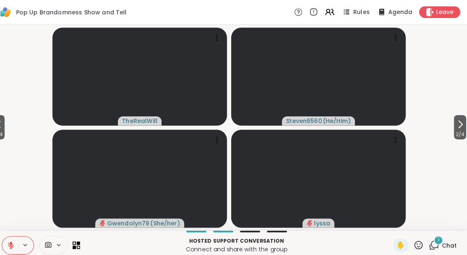
click at [379, 232] on div "Hosted support conversation Connect and share with the group" at bounding box center [240, 241] width 297 height 19
click at [397, 235] on div "✋" at bounding box center [401, 241] width 15 height 13
click at [457, 123] on button "2 / 4" at bounding box center [460, 125] width 12 height 24
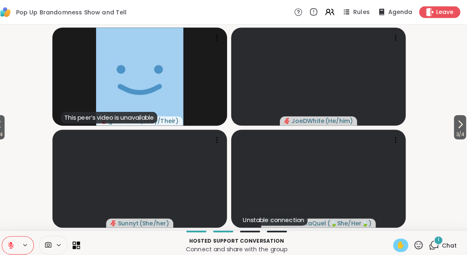
click at [455, 120] on icon at bounding box center [460, 122] width 10 height 10
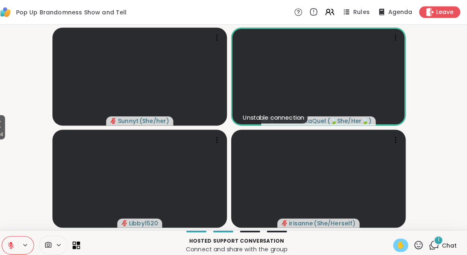
click at [2, 127] on icon at bounding box center [7, 122] width 10 height 10
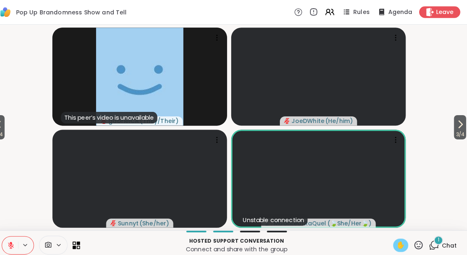
click at [7, 122] on button "3 / 4" at bounding box center [7, 125] width 12 height 24
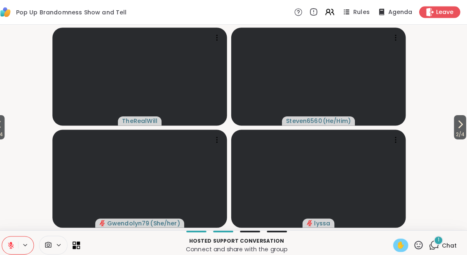
click at [5, 121] on button "2 / 4" at bounding box center [7, 125] width 12 height 24
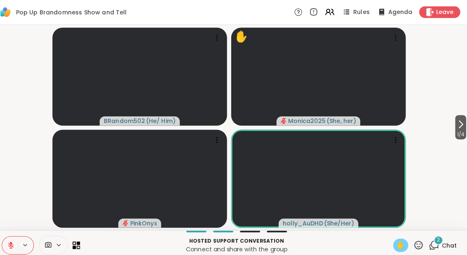
click at [438, 238] on span "2" at bounding box center [439, 236] width 3 height 7
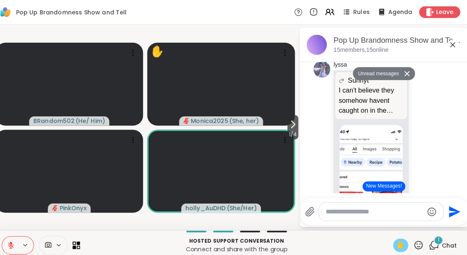
scroll to position [5421, 0]
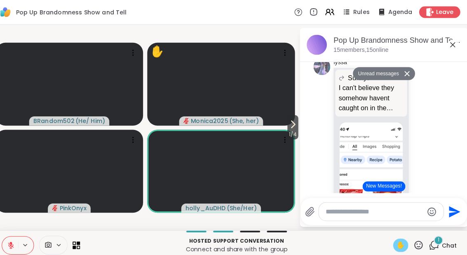
click at [448, 42] on icon at bounding box center [453, 44] width 10 height 10
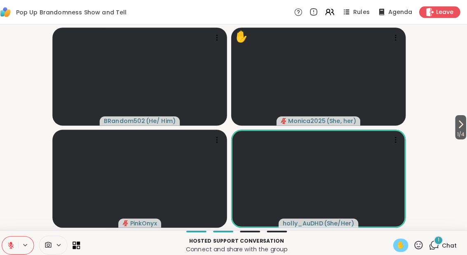
click at [429, 241] on icon at bounding box center [434, 241] width 10 height 10
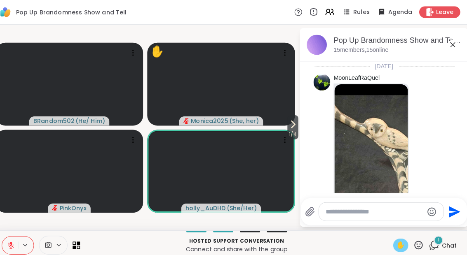
scroll to position [5611, 0]
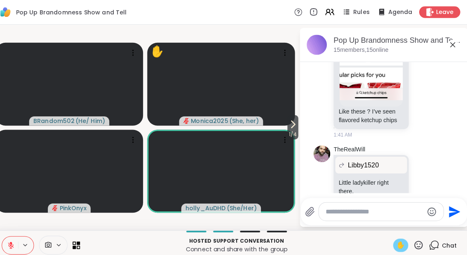
click at [448, 41] on icon at bounding box center [453, 44] width 10 height 10
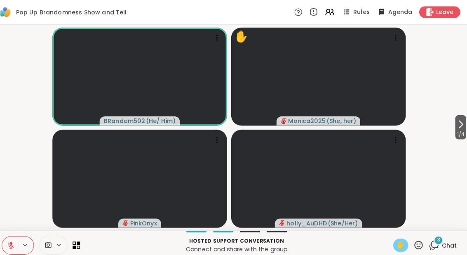
click at [17, 236] on button at bounding box center [18, 241] width 16 height 17
click at [398, 242] on span "✋" at bounding box center [402, 241] width 8 height 10
click at [10, 243] on button at bounding box center [18, 241] width 16 height 17
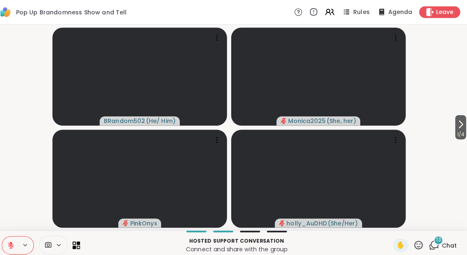
click at [414, 246] on icon at bounding box center [419, 241] width 10 height 10
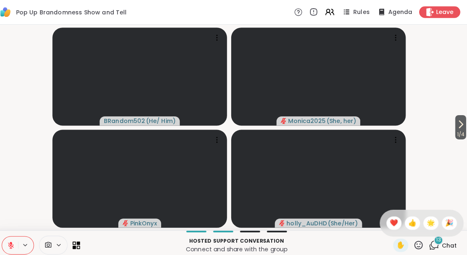
click at [391, 219] on span "❤️" at bounding box center [395, 220] width 8 height 10
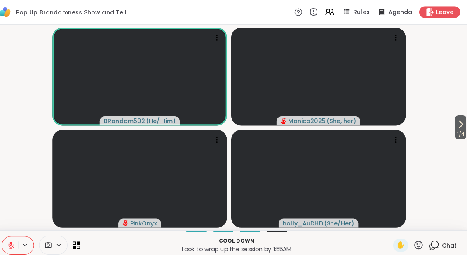
click at [15, 241] on icon at bounding box center [18, 241] width 7 height 7
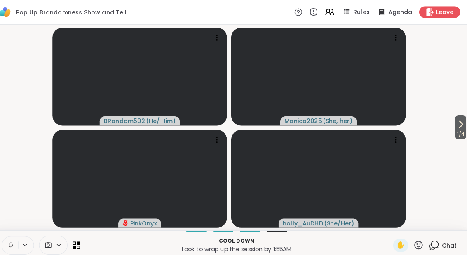
click at [17, 241] on icon at bounding box center [19, 241] width 4 height 2
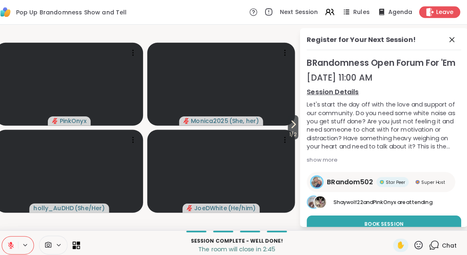
click at [291, 131] on span "1 / 2" at bounding box center [296, 132] width 10 height 10
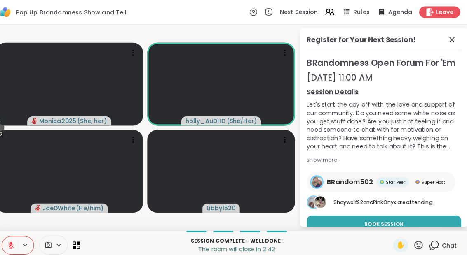
click at [2, 119] on icon at bounding box center [7, 122] width 10 height 10
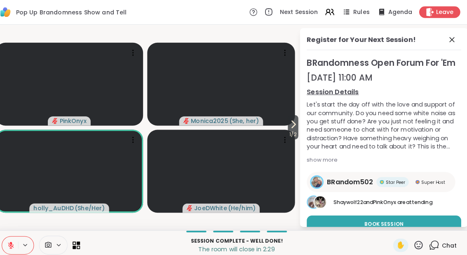
click at [447, 40] on icon at bounding box center [452, 39] width 10 height 10
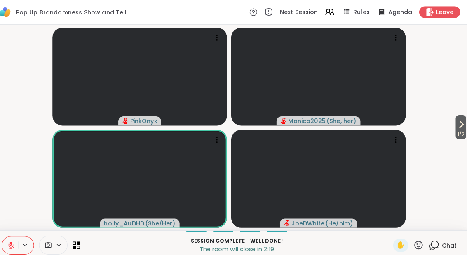
click at [10, 235] on button at bounding box center [18, 241] width 16 height 17
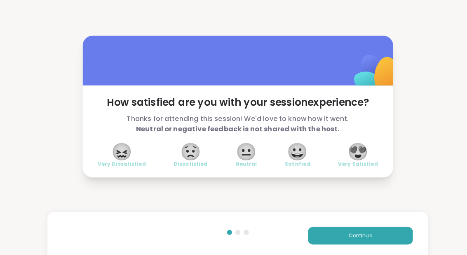
click at [295, 150] on span "😀" at bounding box center [292, 149] width 21 height 15
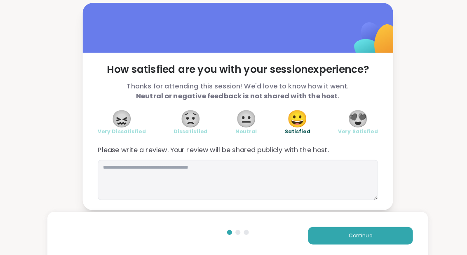
click at [327, 239] on button "Continue" at bounding box center [353, 231] width 103 height 17
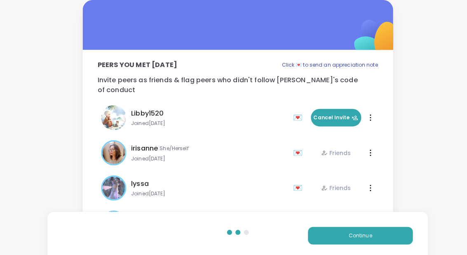
click at [330, 230] on button "Continue" at bounding box center [353, 231] width 103 height 17
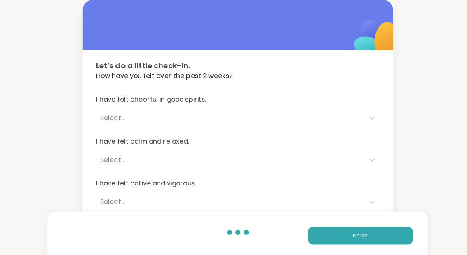
click at [333, 229] on button "Finish" at bounding box center [353, 231] width 103 height 17
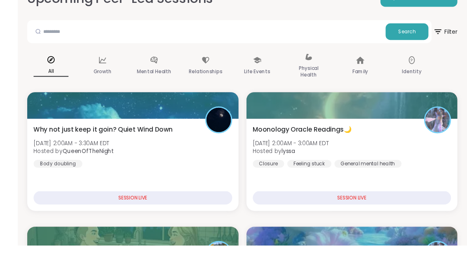
scroll to position [101, 0]
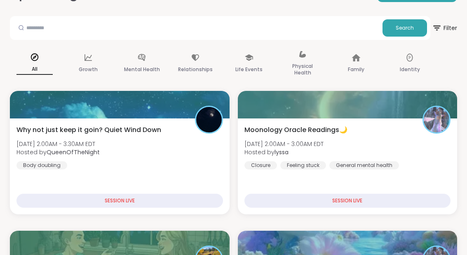
click at [151, 149] on div "Why not just keep it goin? Quiet Wind Down [DATE] 2:00AM - 3:30AM EDT Hosted by…" at bounding box center [119, 147] width 206 height 44
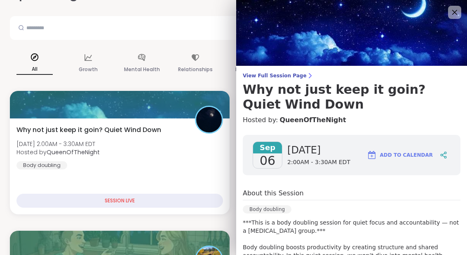
click at [466, 5] on img at bounding box center [351, 33] width 231 height 66
click at [459, 4] on img at bounding box center [351, 33] width 231 height 66
click at [453, 9] on icon at bounding box center [454, 12] width 10 height 10
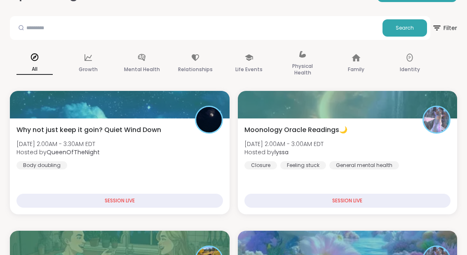
click at [386, 151] on div "Moonology Oracle Readings🌙 [DATE] 2:00AM - 3:00AM EDT Hosted by lyssa Closure F…" at bounding box center [347, 147] width 206 height 44
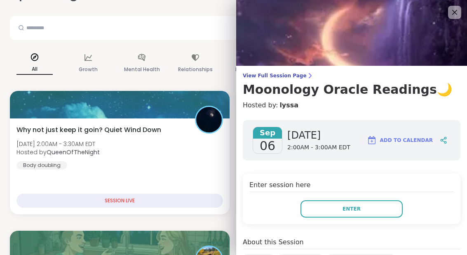
click at [313, 206] on button "Enter" at bounding box center [351, 209] width 102 height 17
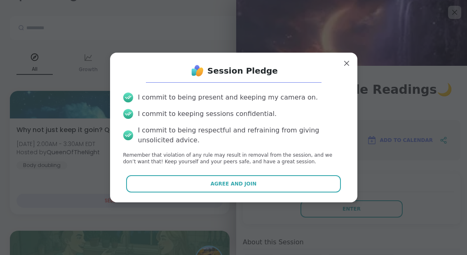
click at [252, 188] on span "Agree and Join" at bounding box center [234, 183] width 46 height 7
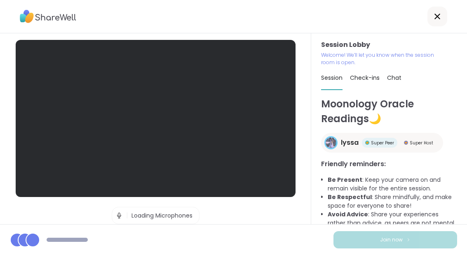
scroll to position [33, 0]
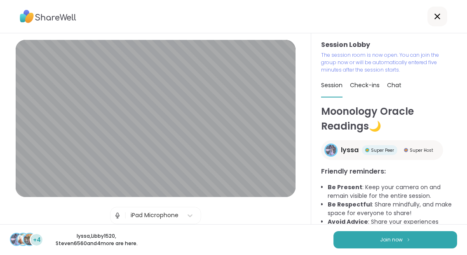
click at [382, 245] on button "Join now" at bounding box center [395, 240] width 124 height 17
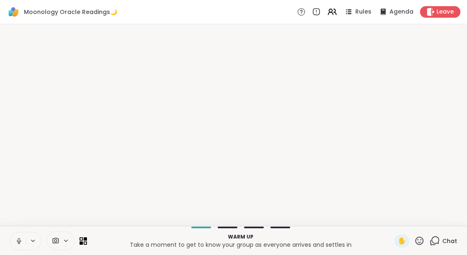
scroll to position [0, 0]
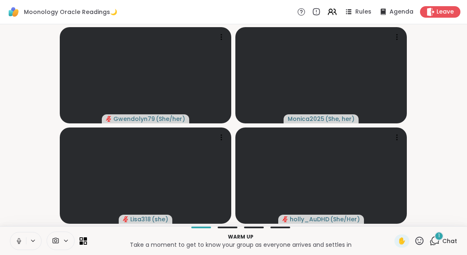
click at [435, 234] on div "1" at bounding box center [438, 236] width 9 height 9
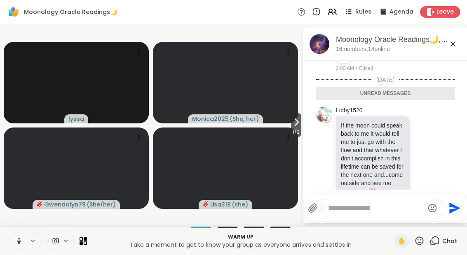
scroll to position [1198, 0]
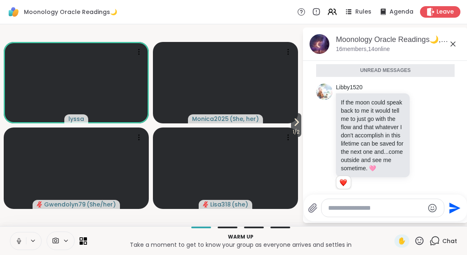
click at [426, 138] on icon at bounding box center [424, 141] width 6 height 6
click at [362, 124] on div "Select Reaction: Heart" at bounding box center [358, 127] width 7 height 7
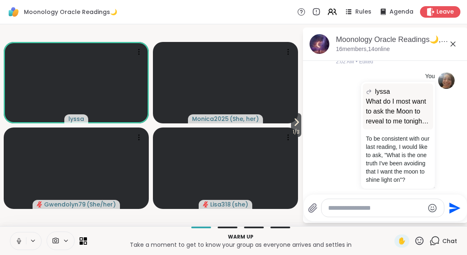
scroll to position [1323, 0]
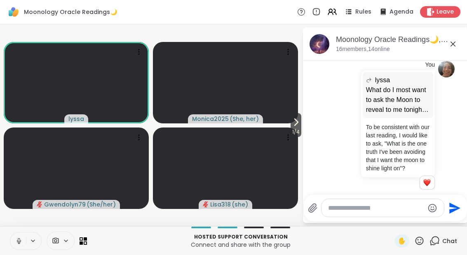
click at [12, 236] on button at bounding box center [18, 241] width 16 height 17
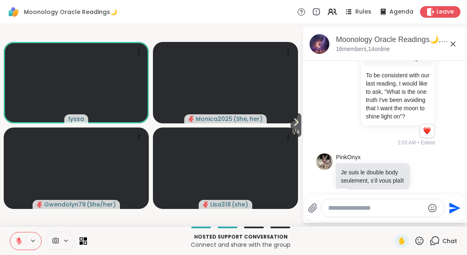
scroll to position [1387, 0]
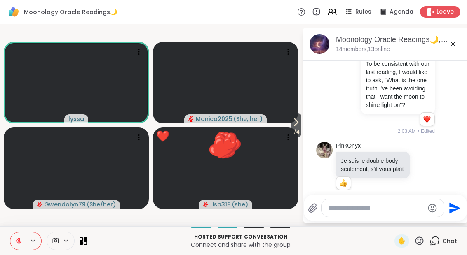
click at [286, 123] on video at bounding box center [225, 83] width 145 height 82
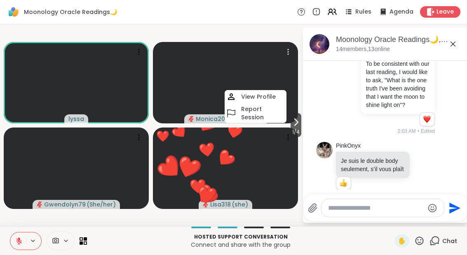
click at [300, 119] on icon at bounding box center [296, 122] width 10 height 10
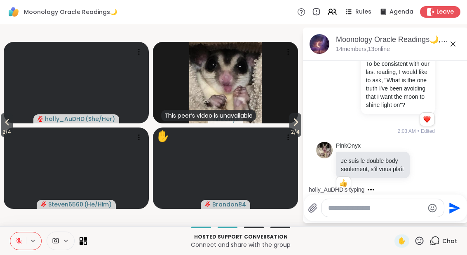
click at [289, 123] on button "2 / 4" at bounding box center [295, 125] width 12 height 24
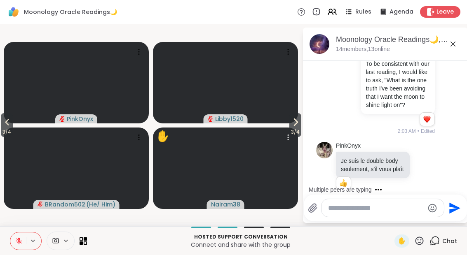
click at [227, 208] on span "Nairam38" at bounding box center [225, 205] width 29 height 8
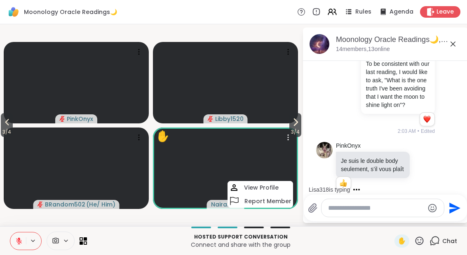
click at [263, 179] on video at bounding box center [225, 169] width 145 height 82
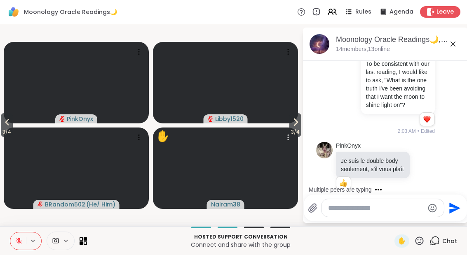
click at [232, 199] on video at bounding box center [225, 169] width 145 height 82
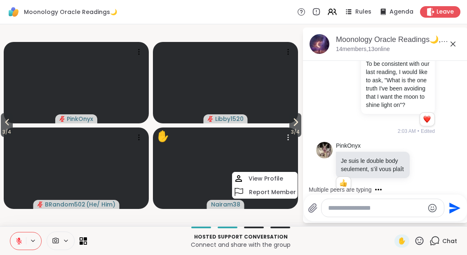
click at [254, 169] on video at bounding box center [225, 169] width 145 height 82
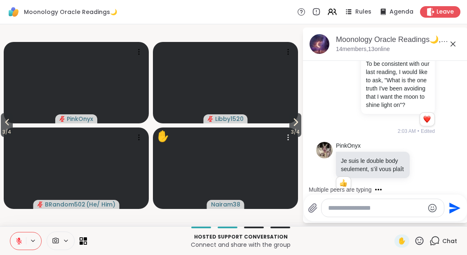
scroll to position [1439, 0]
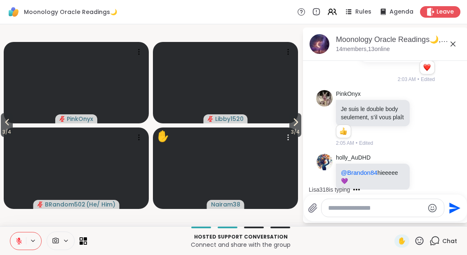
click at [219, 194] on video at bounding box center [225, 169] width 145 height 82
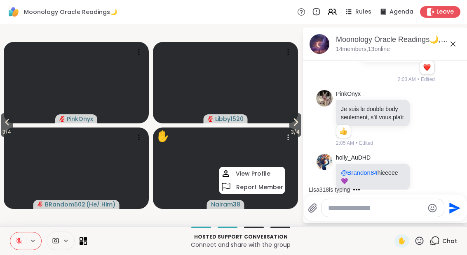
click at [252, 168] on div "View Profile" at bounding box center [252, 173] width 66 height 13
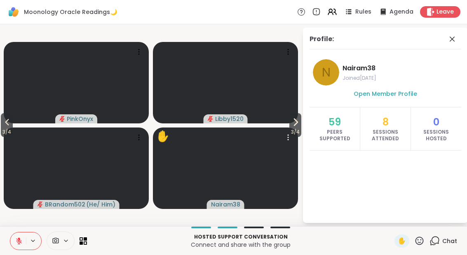
click at [451, 36] on icon at bounding box center [452, 39] width 10 height 10
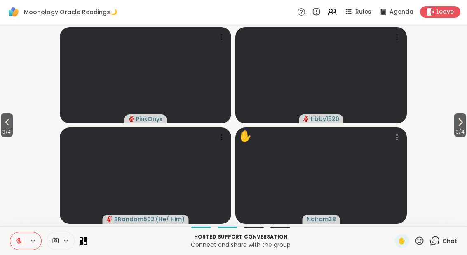
click at [465, 130] on span "3 / 4" at bounding box center [460, 132] width 12 height 10
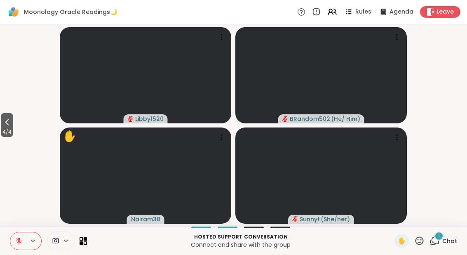
click at [437, 245] on icon at bounding box center [434, 241] width 10 height 10
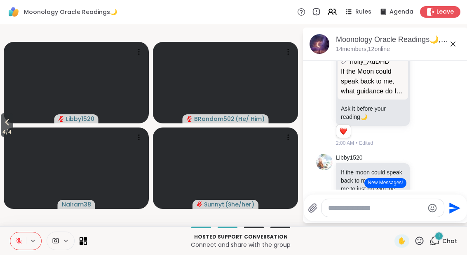
scroll to position [1129, 0]
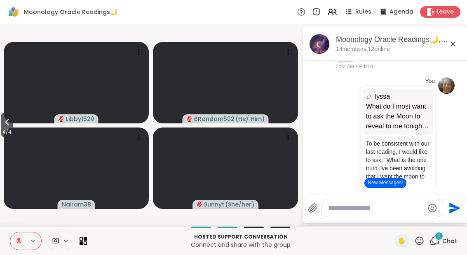
click at [389, 183] on button "New Messages!" at bounding box center [385, 183] width 42 height 10
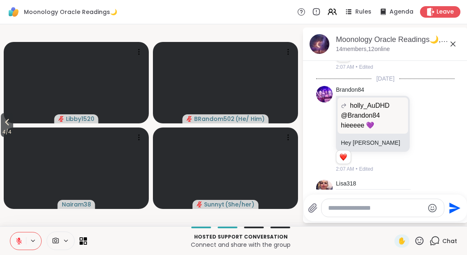
scroll to position [1588, 0]
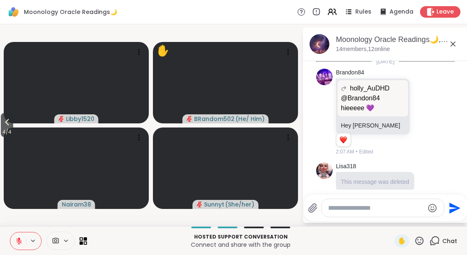
click at [6, 119] on icon at bounding box center [7, 122] width 10 height 10
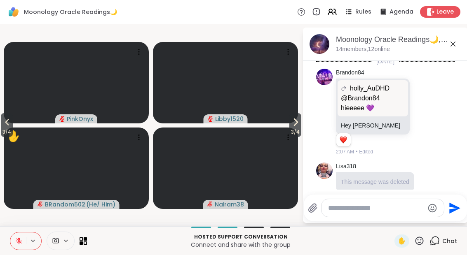
click at [2, 122] on button "3 / 4" at bounding box center [7, 125] width 12 height 24
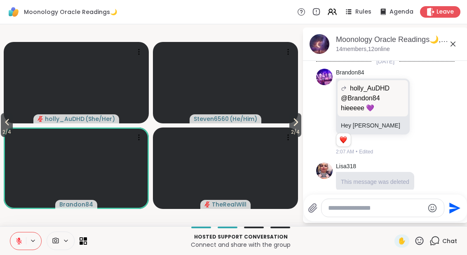
click at [2, 126] on button "2 / 4" at bounding box center [7, 125] width 12 height 24
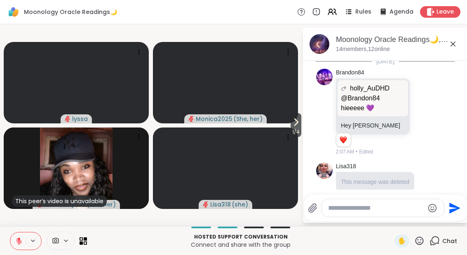
click at [397, 239] on div "✋" at bounding box center [401, 241] width 15 height 13
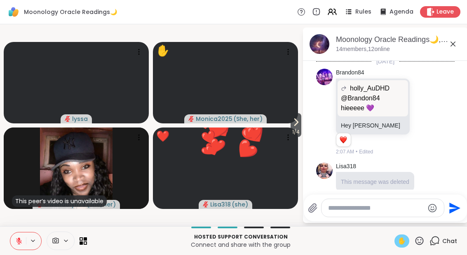
click at [295, 126] on icon at bounding box center [296, 122] width 3 height 7
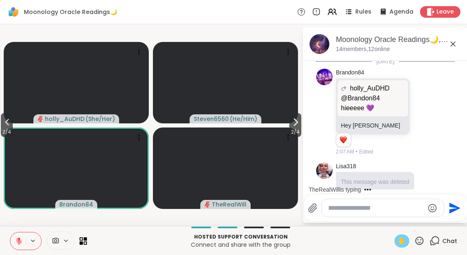
click at [298, 121] on icon at bounding box center [295, 122] width 10 height 10
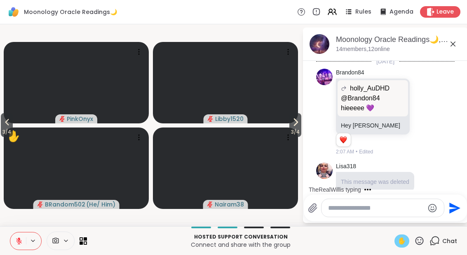
click at [2, 121] on button "3 / 4" at bounding box center [7, 125] width 12 height 24
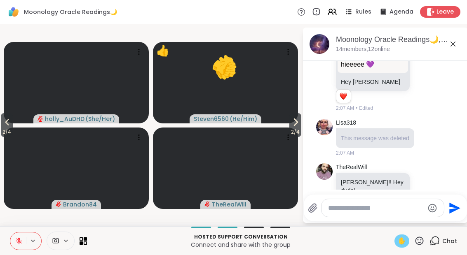
scroll to position [1692, 0]
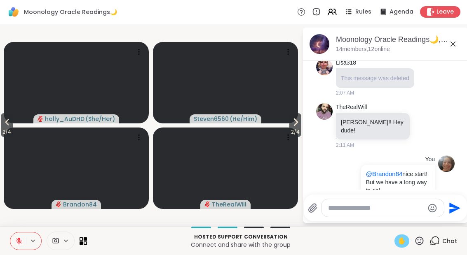
click at [296, 126] on icon at bounding box center [295, 122] width 10 height 10
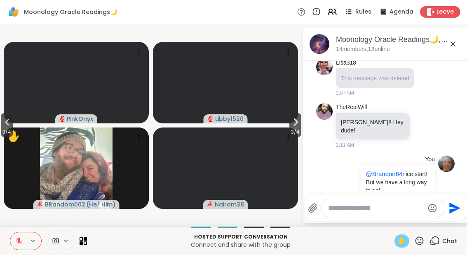
click at [301, 123] on button "3 / 4" at bounding box center [295, 125] width 12 height 24
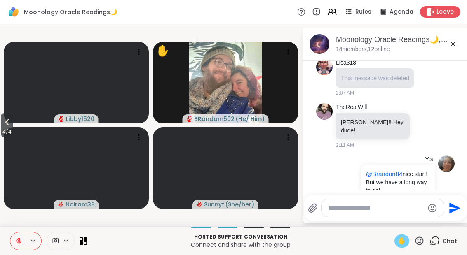
click at [2, 124] on button "4 / 4" at bounding box center [7, 125] width 12 height 24
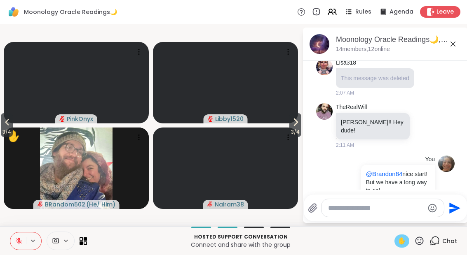
click at [2, 126] on button "3 / 4" at bounding box center [7, 125] width 12 height 24
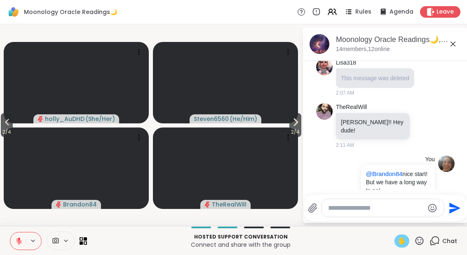
click at [1, 125] on button "2 / 4" at bounding box center [7, 125] width 12 height 24
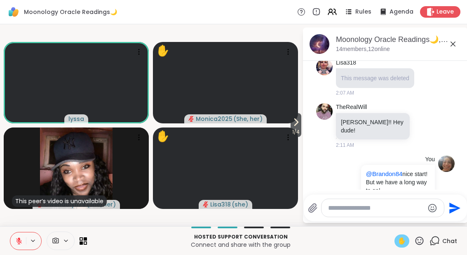
click at [294, 130] on span "1 / 4" at bounding box center [295, 132] width 11 height 10
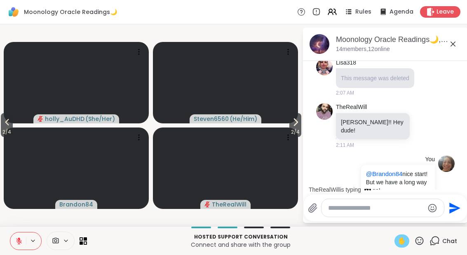
scroll to position [1735, 0]
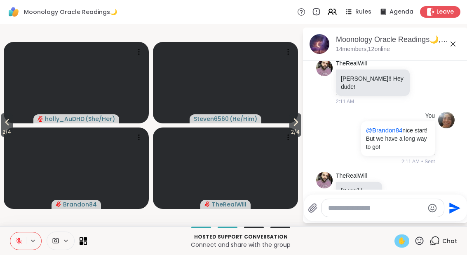
click at [291, 131] on span "2 / 4" at bounding box center [295, 132] width 12 height 10
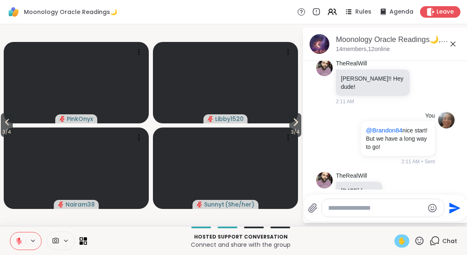
click at [293, 121] on icon at bounding box center [295, 122] width 10 height 10
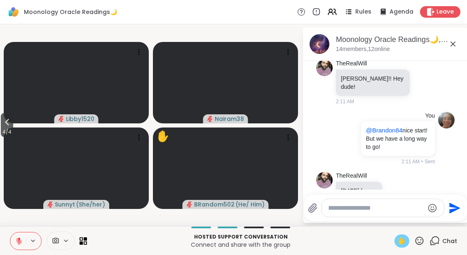
click at [2, 137] on span "4 / 4" at bounding box center [7, 132] width 12 height 10
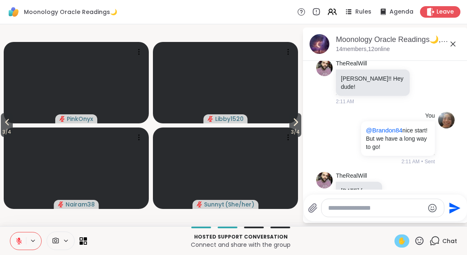
click at [2, 132] on span "3 / 4" at bounding box center [7, 132] width 12 height 10
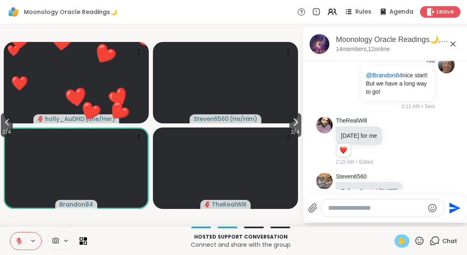
scroll to position [1846, 0]
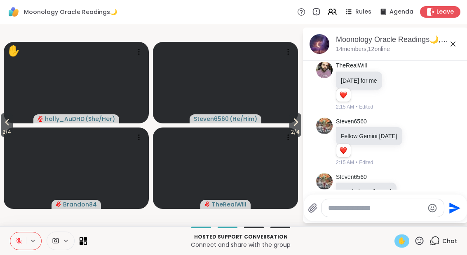
click at [295, 119] on icon at bounding box center [295, 122] width 10 height 10
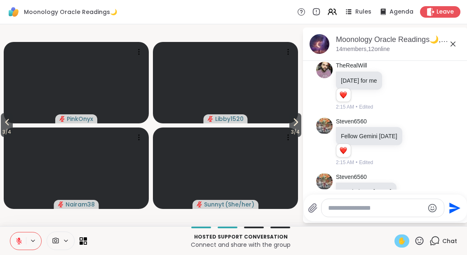
click at [290, 120] on icon at bounding box center [295, 122] width 10 height 10
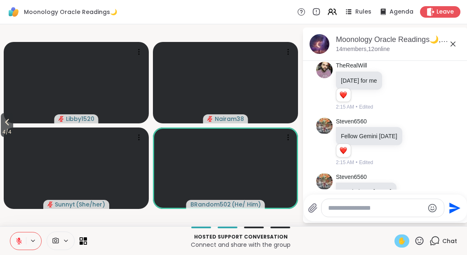
click at [2, 120] on button "4 / 4" at bounding box center [7, 125] width 12 height 24
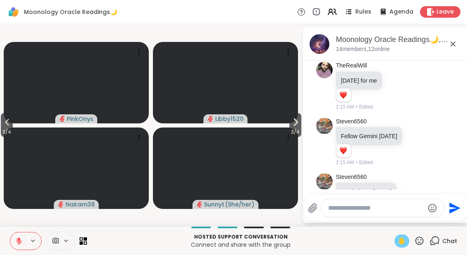
click at [2, 129] on span "3 / 4" at bounding box center [7, 132] width 12 height 10
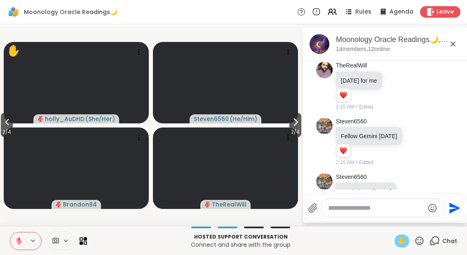
click at [1, 123] on button "2 / 4" at bounding box center [7, 125] width 12 height 24
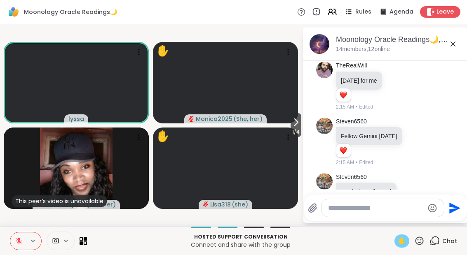
click at [96, 74] on video at bounding box center [76, 83] width 145 height 82
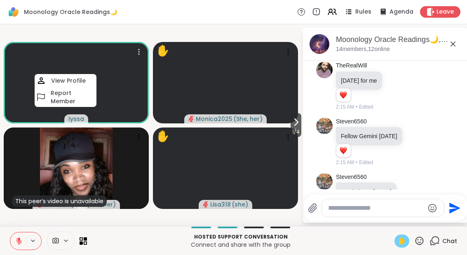
click at [135, 45] on video at bounding box center [76, 83] width 145 height 82
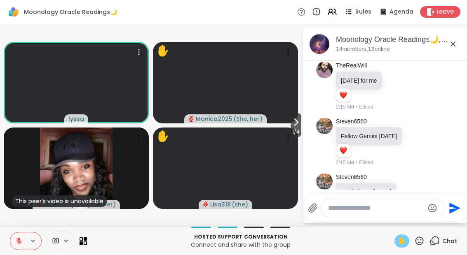
click at [134, 52] on div at bounding box center [139, 52] width 12 height 12
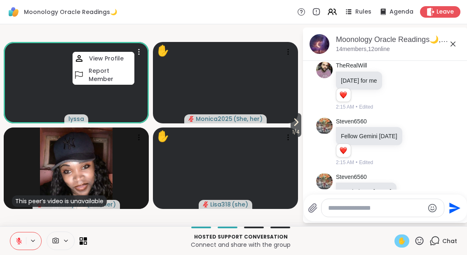
click at [43, 84] on video at bounding box center [76, 83] width 145 height 82
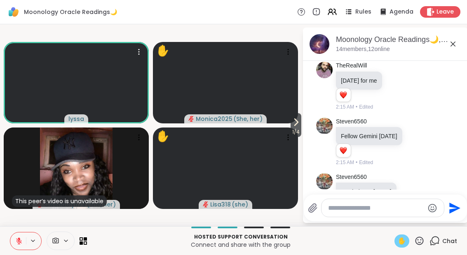
click at [53, 96] on video at bounding box center [76, 83] width 145 height 82
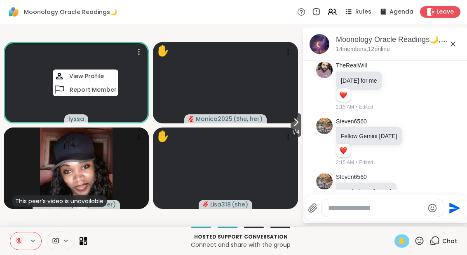
click at [33, 99] on video at bounding box center [76, 83] width 145 height 82
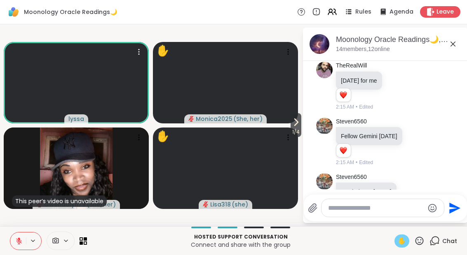
click at [445, 40] on div "Moonology Oracle Readings🌙, [DATE]" at bounding box center [398, 40] width 125 height 10
click at [81, 244] on icon at bounding box center [81, 242] width 3 height 3
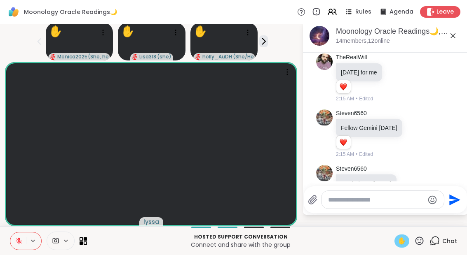
scroll to position [8, 0]
click at [286, 72] on icon at bounding box center [287, 72] width 8 height 8
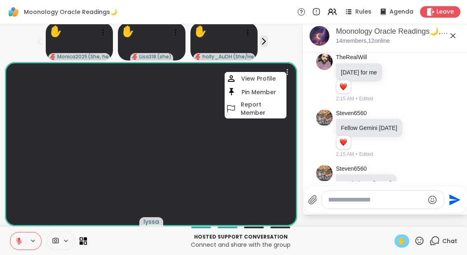
click at [237, 89] on div "Pin Member" at bounding box center [256, 92] width 62 height 14
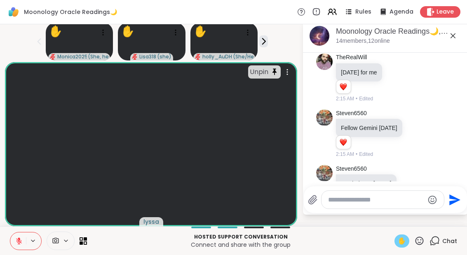
click at [81, 241] on icon at bounding box center [81, 239] width 3 height 3
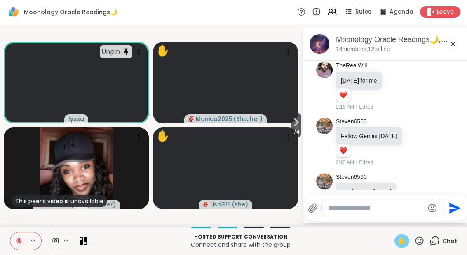
scroll to position [0, 0]
click at [292, 125] on icon at bounding box center [296, 122] width 10 height 10
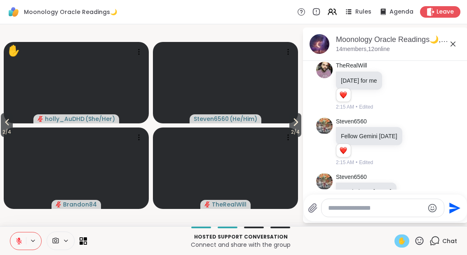
click at [294, 125] on icon at bounding box center [295, 122] width 10 height 10
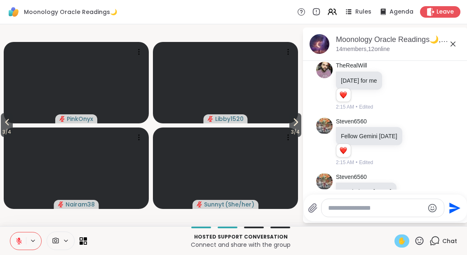
click at [296, 126] on icon at bounding box center [295, 122] width 10 height 10
click at [1, 127] on button "4 / 4" at bounding box center [7, 125] width 12 height 24
click at [7, 130] on span "3 / 4" at bounding box center [7, 132] width 12 height 10
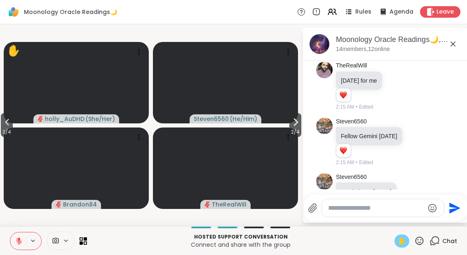
click at [3, 126] on icon at bounding box center [7, 122] width 10 height 10
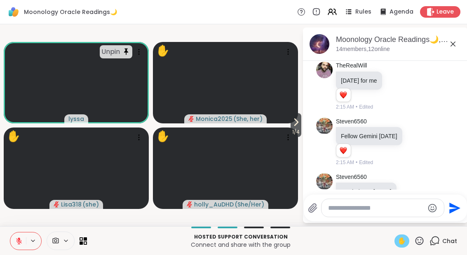
click at [134, 35] on video-player-container "1 / 4 Unpin lyssa ✋ Monica2025 ( She, her ) ✋ Lisa318 ( she ) ✋ [PERSON_NAME] (…" at bounding box center [151, 126] width 292 height 196
click at [121, 52] on div "Unpin" at bounding box center [116, 51] width 33 height 13
click at [169, 25] on div "1 / 4 lyssa ✋ Monica2025 ( She, her ) ✋ Lisa318 ( she ) ✋ [PERSON_NAME] ( She/H…" at bounding box center [233, 125] width 467 height 202
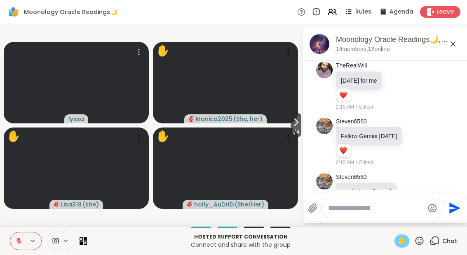
click at [293, 120] on icon at bounding box center [296, 122] width 10 height 10
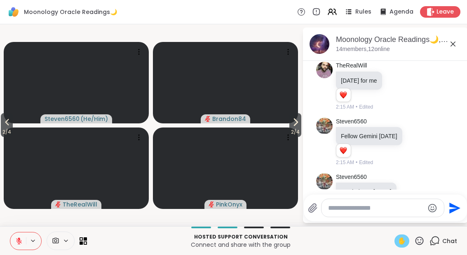
click at [295, 131] on span "2 / 4" at bounding box center [295, 132] width 12 height 10
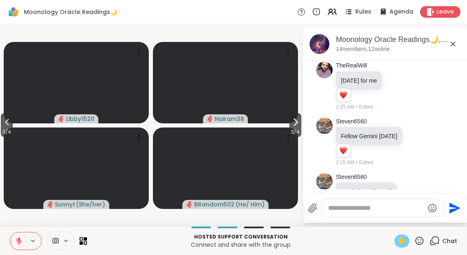
click at [2, 128] on span "3 / 4" at bounding box center [7, 132] width 12 height 10
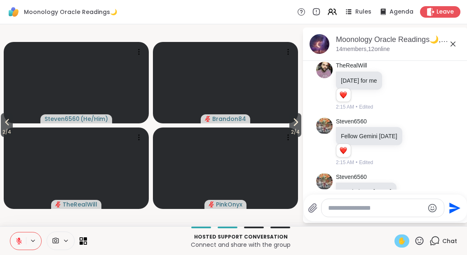
click at [6, 127] on icon at bounding box center [7, 122] width 10 height 10
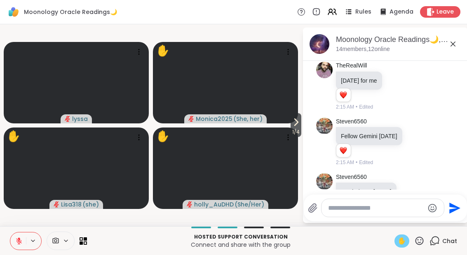
click at [15, 243] on icon at bounding box center [18, 241] width 7 height 7
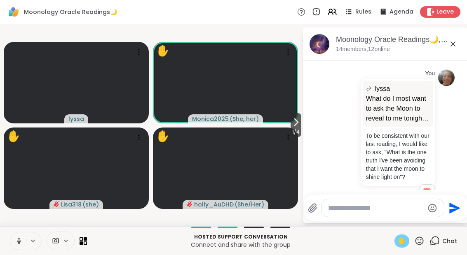
scroll to position [1306, 0]
click at [460, 34] on div "Moonology Oracle Readings🌙, [DATE] members, 12 online" at bounding box center [385, 44] width 165 height 33
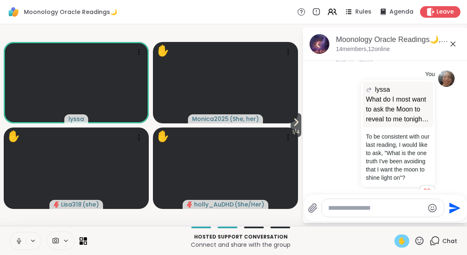
click at [442, 35] on div "Moonology Oracle Readings🌙, [DATE]" at bounding box center [398, 40] width 125 height 10
click at [447, 36] on div "Moonology Oracle Readings🌙, [DATE]" at bounding box center [398, 40] width 125 height 10
click at [449, 40] on icon at bounding box center [453, 44] width 10 height 10
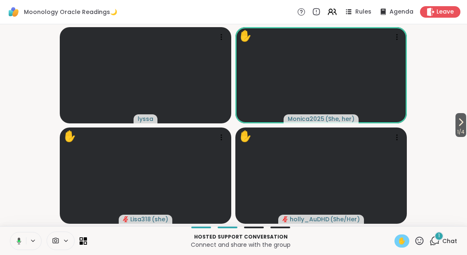
click at [438, 246] on div "1 Chat" at bounding box center [443, 241] width 28 height 13
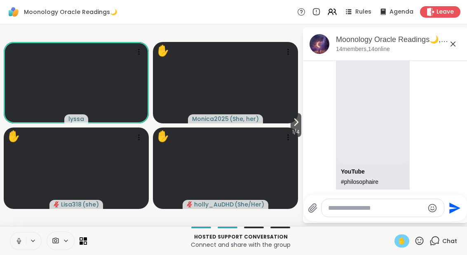
scroll to position [2080, 0]
click at [434, 56] on div "Moonology Oracle Readings🌙, [DATE] members, 14 online" at bounding box center [385, 44] width 165 height 33
click at [452, 44] on icon at bounding box center [452, 44] width 5 height 5
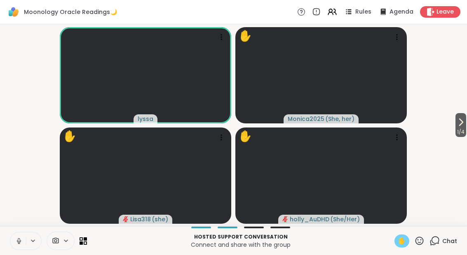
click at [465, 131] on span "1 / 4" at bounding box center [460, 132] width 11 height 10
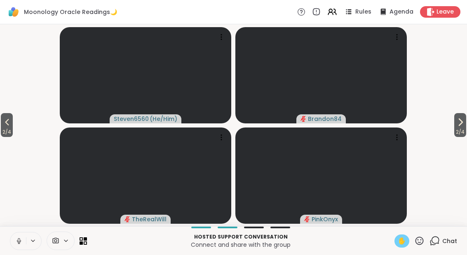
click at [461, 130] on span "2 / 4" at bounding box center [460, 132] width 12 height 10
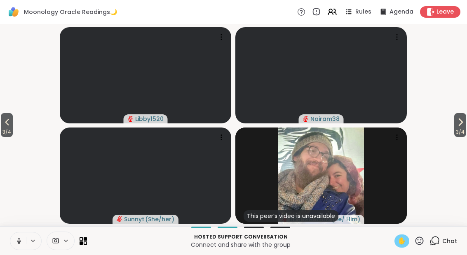
click at [464, 131] on span "3 / 4" at bounding box center [460, 132] width 12 height 10
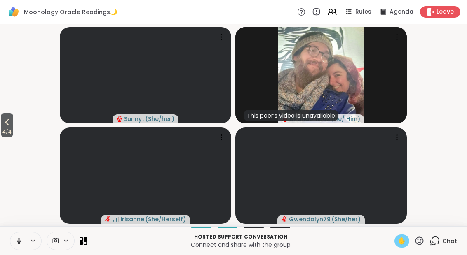
click at [466, 131] on div "4 / 4 Sunnyt ( She/her ) This peer’s video is unavailable BRandom502 ( He/ Him …" at bounding box center [233, 125] width 467 height 202
click at [3, 124] on icon at bounding box center [7, 122] width 10 height 10
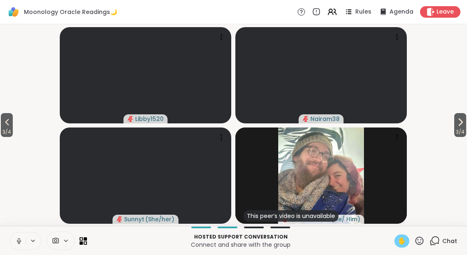
click at [2, 133] on span "3 / 4" at bounding box center [7, 132] width 12 height 10
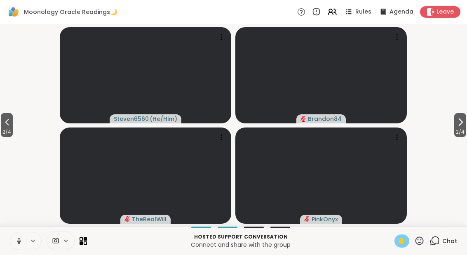
click at [2, 129] on span "2 / 4" at bounding box center [7, 132] width 12 height 10
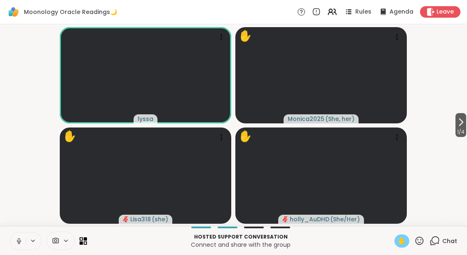
click at [396, 238] on div "✋" at bounding box center [401, 241] width 15 height 13
click at [19, 238] on icon at bounding box center [18, 241] width 7 height 7
click at [436, 246] on icon at bounding box center [434, 241] width 10 height 10
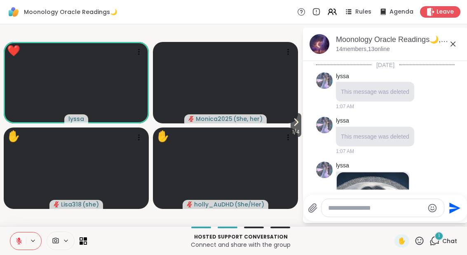
scroll to position [2151, 0]
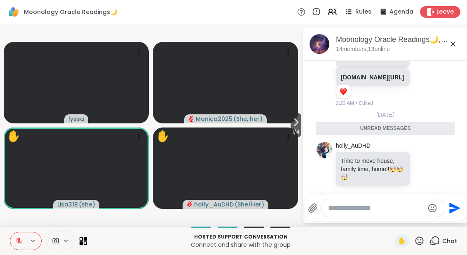
click at [421, 164] on icon at bounding box center [423, 168] width 7 height 8
click at [400, 147] on button "Select Reaction: Astonished" at bounding box center [394, 155] width 16 height 16
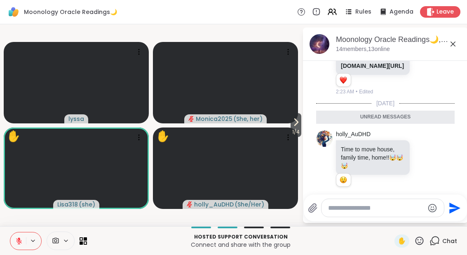
click at [343, 206] on textarea "Type your message" at bounding box center [376, 208] width 96 height 8
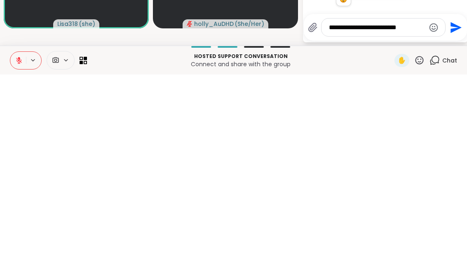
type textarea "**********"
click at [466, 195] on div "**********" at bounding box center [385, 208] width 163 height 27
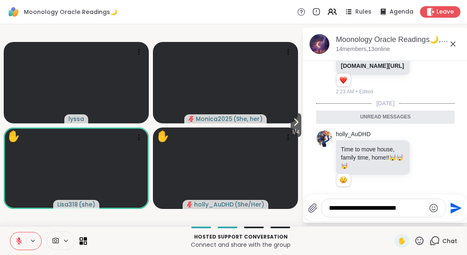
click at [450, 206] on icon "Send" at bounding box center [455, 208] width 11 height 11
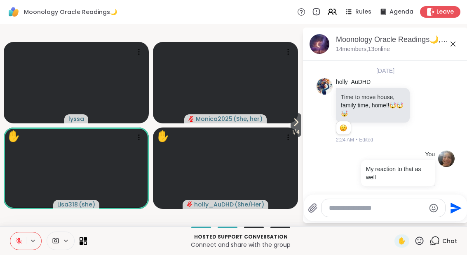
click at [297, 122] on icon at bounding box center [296, 122] width 10 height 10
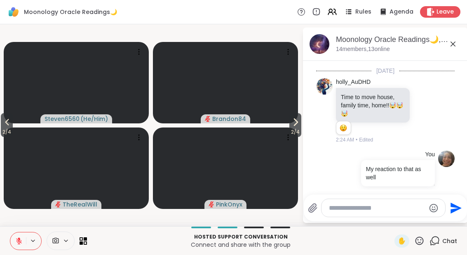
scroll to position [2207, 0]
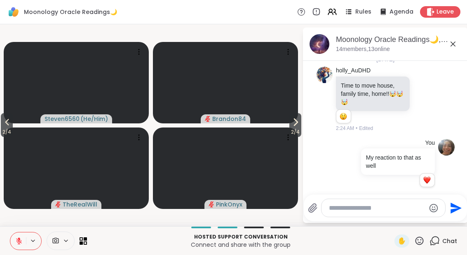
click at [284, 123] on video at bounding box center [225, 83] width 145 height 82
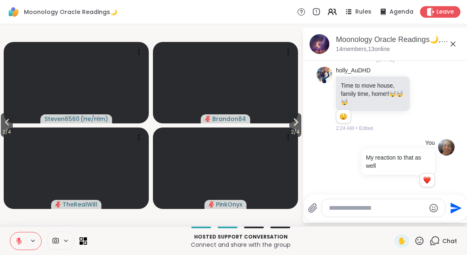
click at [296, 129] on span "2 / 4" at bounding box center [295, 132] width 12 height 10
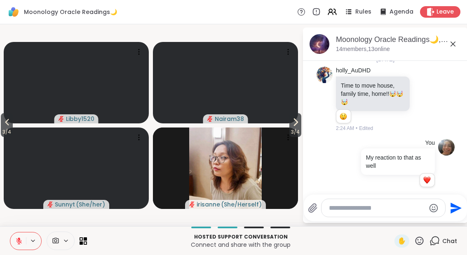
click at [290, 128] on span "3 / 4" at bounding box center [295, 132] width 12 height 10
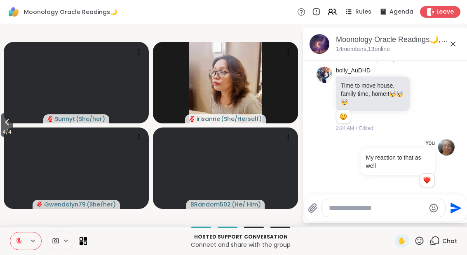
click at [427, 177] on div "Reactions: love" at bounding box center [426, 180] width 7 height 7
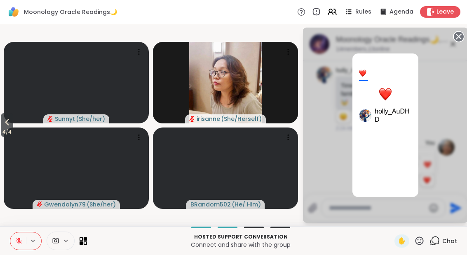
click at [465, 30] on div "1 holly_AuDHD" at bounding box center [385, 126] width 165 height 196
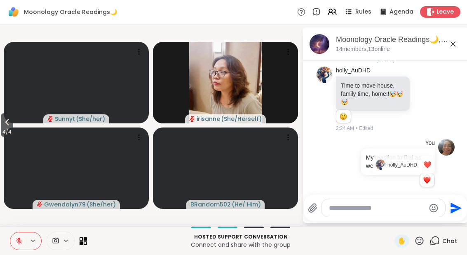
click at [460, 37] on div "Moonology Oracle Readings🌙, [DATE]" at bounding box center [398, 40] width 125 height 10
click at [452, 47] on icon at bounding box center [453, 44] width 10 height 10
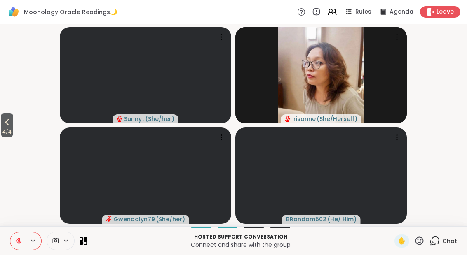
click at [424, 243] on icon at bounding box center [419, 241] width 10 height 10
click at [433, 246] on icon at bounding box center [434, 241] width 10 height 10
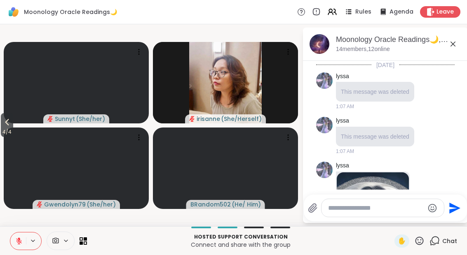
scroll to position [2199, 0]
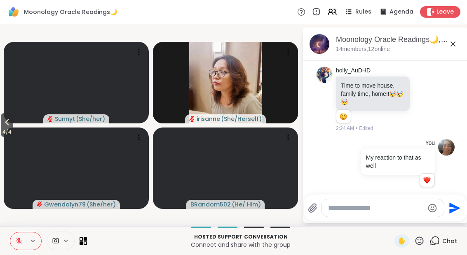
click at [1, 126] on button "4 / 4" at bounding box center [7, 125] width 12 height 24
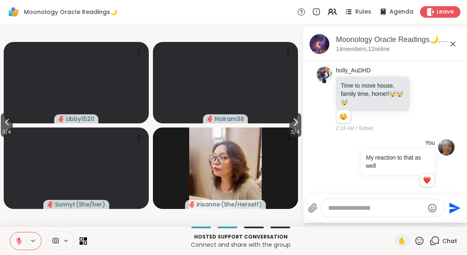
click at [2, 129] on span "3 / 4" at bounding box center [7, 132] width 12 height 10
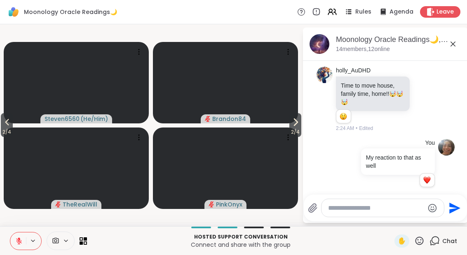
click at [1, 122] on button "2 / 4" at bounding box center [7, 125] width 12 height 24
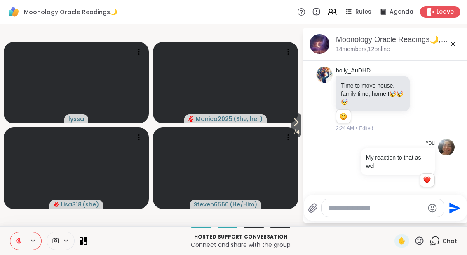
click at [291, 126] on icon at bounding box center [296, 122] width 10 height 10
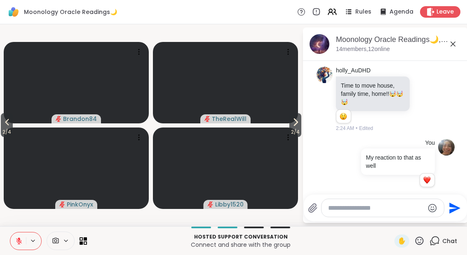
click at [292, 134] on span "2 / 4" at bounding box center [295, 132] width 12 height 10
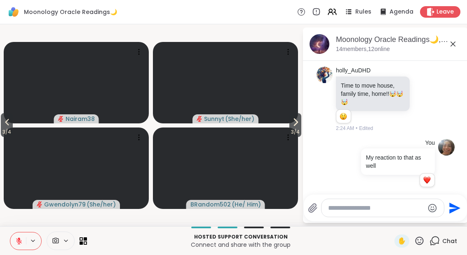
click at [293, 135] on span "3 / 4" at bounding box center [295, 132] width 12 height 10
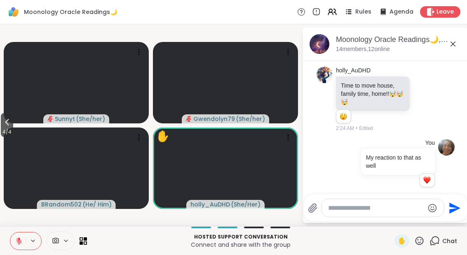
click at [1, 125] on button "4 / 4" at bounding box center [7, 125] width 12 height 24
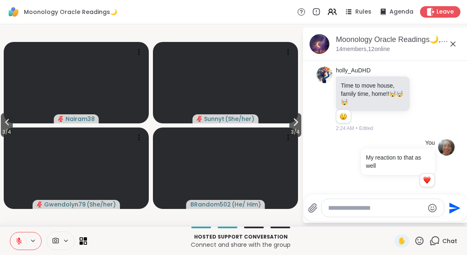
click at [2, 126] on button "3 / 4" at bounding box center [7, 125] width 12 height 24
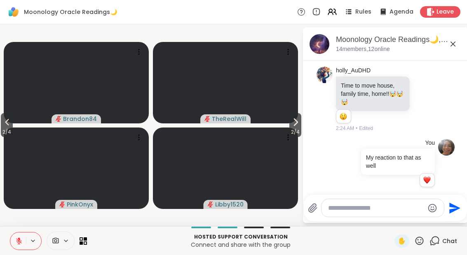
click at [2, 130] on span "2 / 4" at bounding box center [7, 132] width 12 height 10
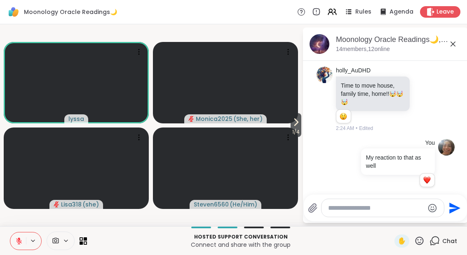
click at [293, 136] on span "1 / 4" at bounding box center [295, 132] width 11 height 10
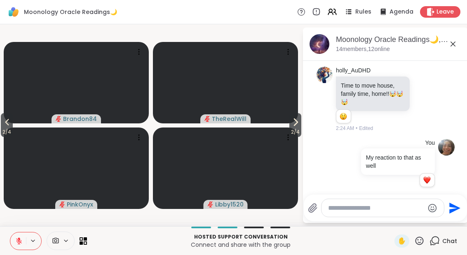
click at [293, 135] on span "2 / 4" at bounding box center [295, 132] width 12 height 10
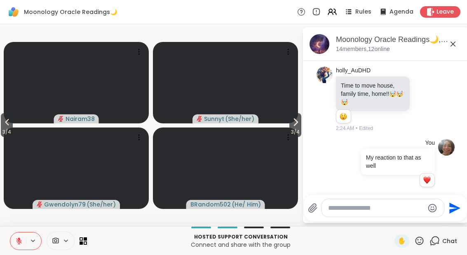
click at [297, 137] on span "3 / 4" at bounding box center [295, 132] width 12 height 10
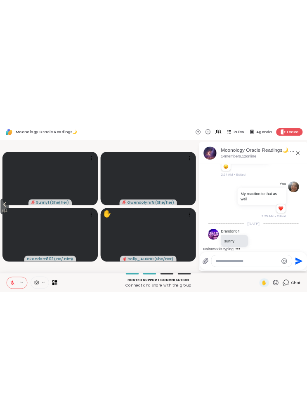
scroll to position [2294, 0]
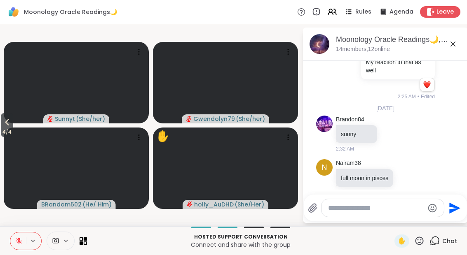
click at [460, 88] on li "You My reaction to that as well 1 1 2:25 AM • Edited" at bounding box center [386, 72] width 150 height 64
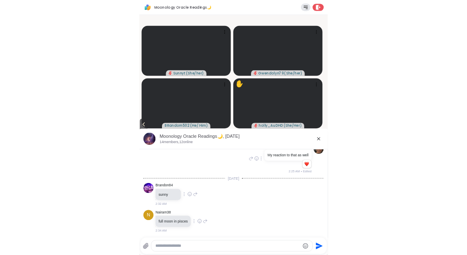
scroll to position [2035, 0]
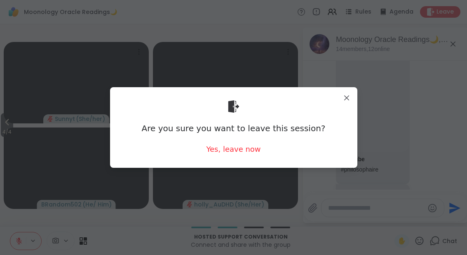
click at [356, 94] on div "Are you sure you want to leave this session? Yes, leave now" at bounding box center [233, 127] width 247 height 80
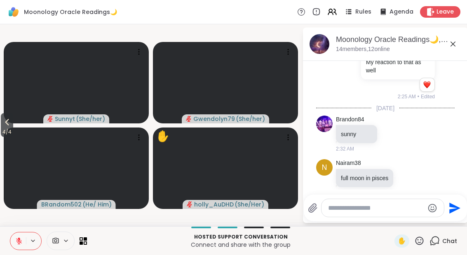
scroll to position [2294, 0]
click at [453, 44] on icon at bounding box center [452, 44] width 5 height 5
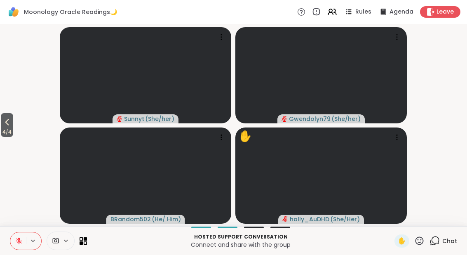
click at [4, 124] on icon at bounding box center [7, 122] width 10 height 10
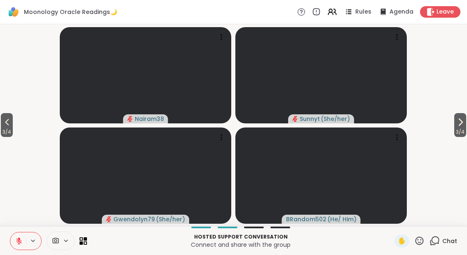
click at [13, 126] on button "3 / 4" at bounding box center [7, 125] width 12 height 24
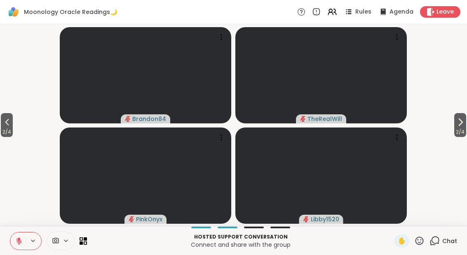
click at [4, 131] on span "2 / 4" at bounding box center [7, 132] width 12 height 10
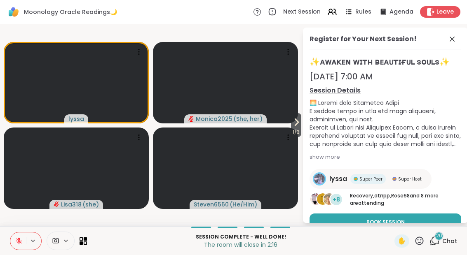
click at [420, 246] on icon at bounding box center [419, 241] width 10 height 10
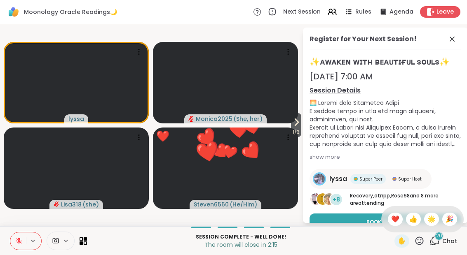
click at [394, 216] on span "❤️" at bounding box center [395, 220] width 8 height 10
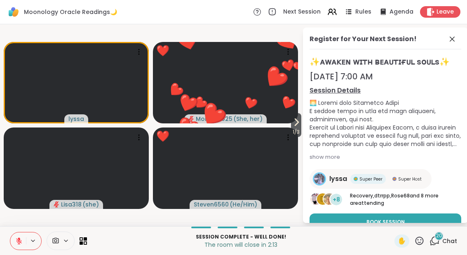
click at [449, 38] on icon at bounding box center [452, 39] width 10 height 10
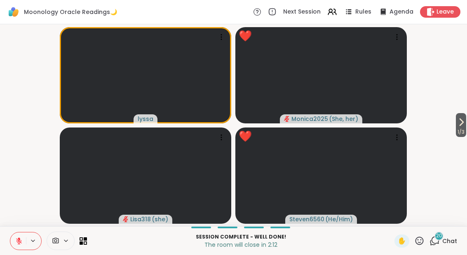
click at [442, 238] on span "20" at bounding box center [439, 236] width 6 height 7
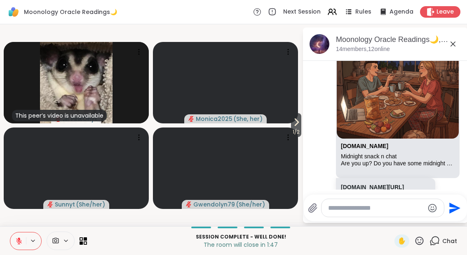
scroll to position [4794, 0]
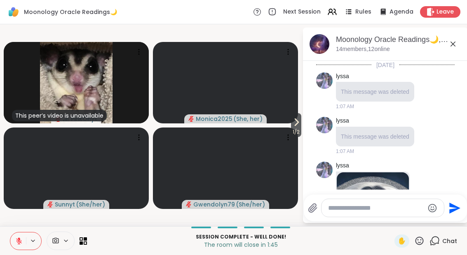
scroll to position [4794, 0]
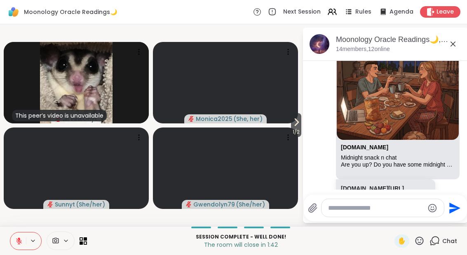
click at [367, 185] on link "[DOMAIN_NAME][URL]" at bounding box center [372, 188] width 63 height 7
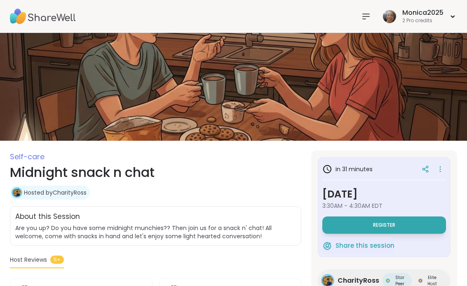
click at [401, 224] on button "Register" at bounding box center [384, 225] width 124 height 17
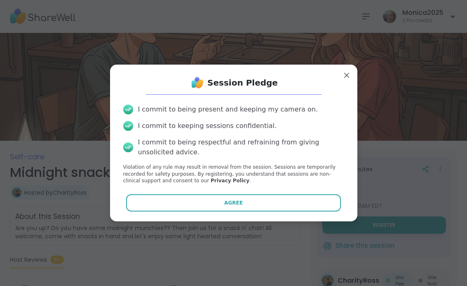
click at [311, 210] on button "Agree" at bounding box center [233, 202] width 215 height 17
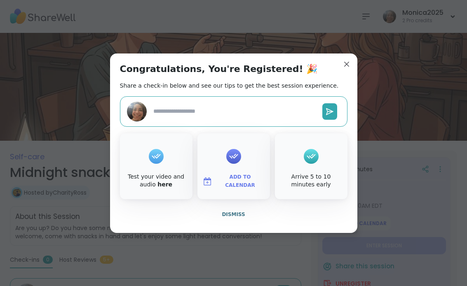
click at [236, 178] on span "Add to Calendar" at bounding box center [239, 181] width 49 height 16
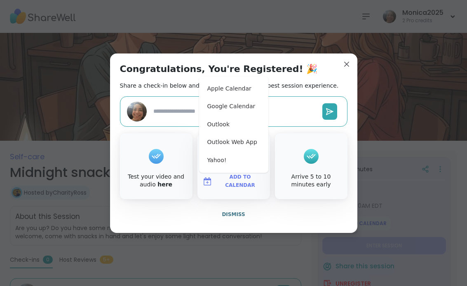
click at [244, 107] on button "Google Calendar" at bounding box center [233, 107] width 63 height 18
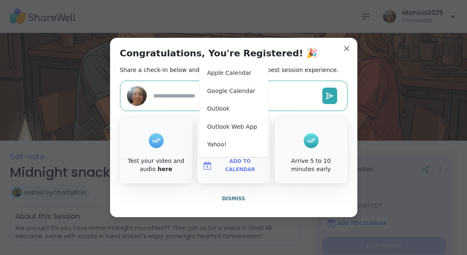
type textarea "*"
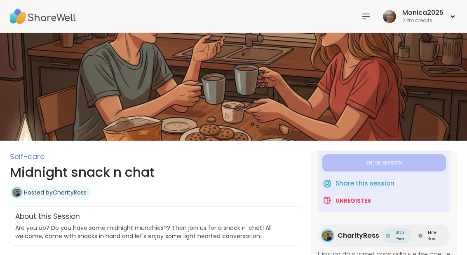
scroll to position [82, 0]
